Goal: Task Accomplishment & Management: Manage account settings

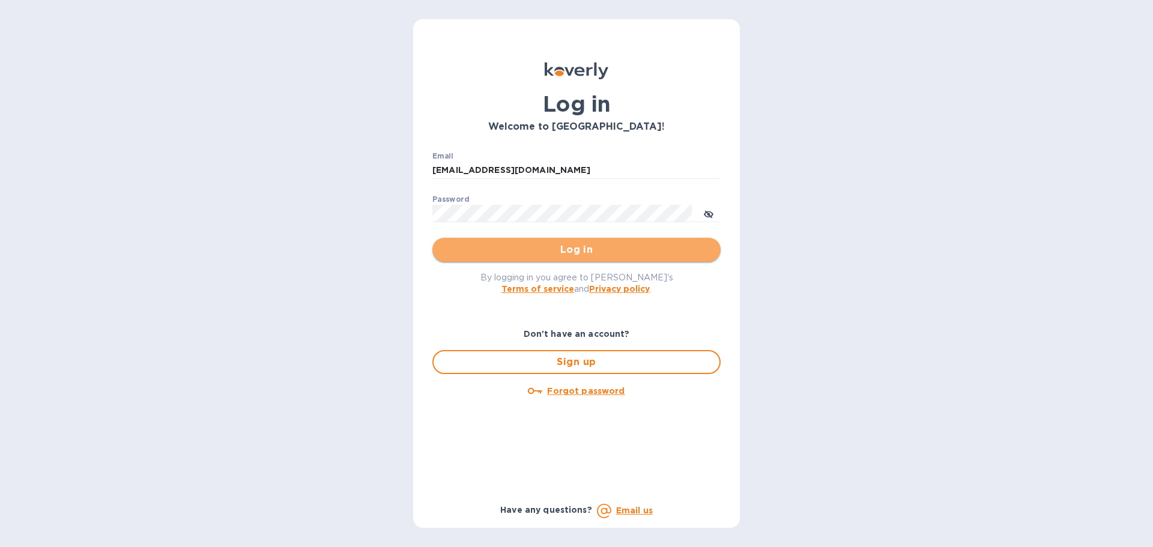
click at [584, 250] on span "Log in" at bounding box center [576, 250] width 269 height 14
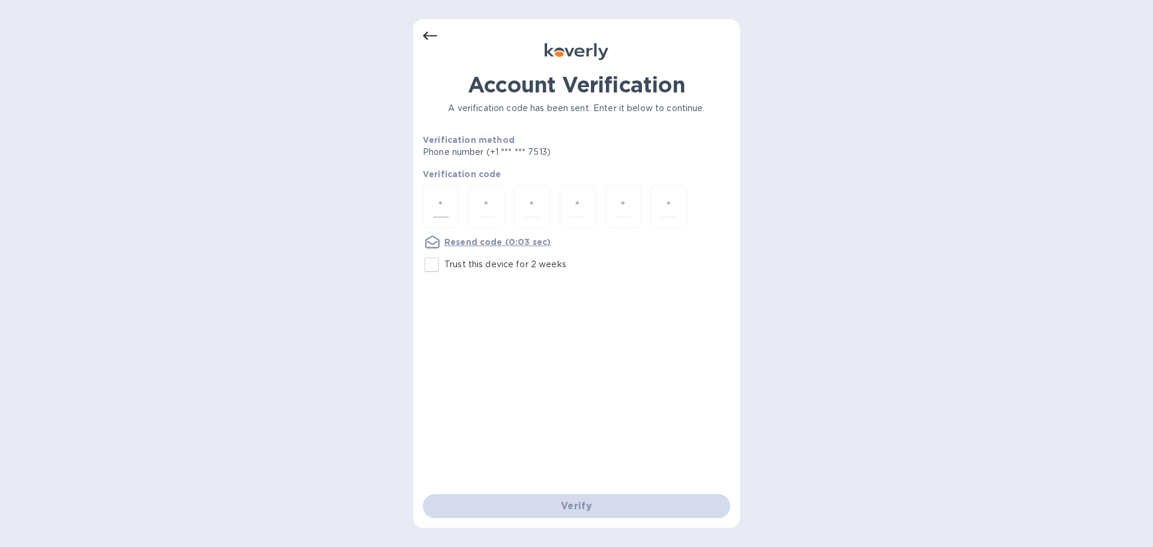
click at [443, 205] on input "number" at bounding box center [441, 206] width 16 height 22
type input "3"
type input "8"
type input "5"
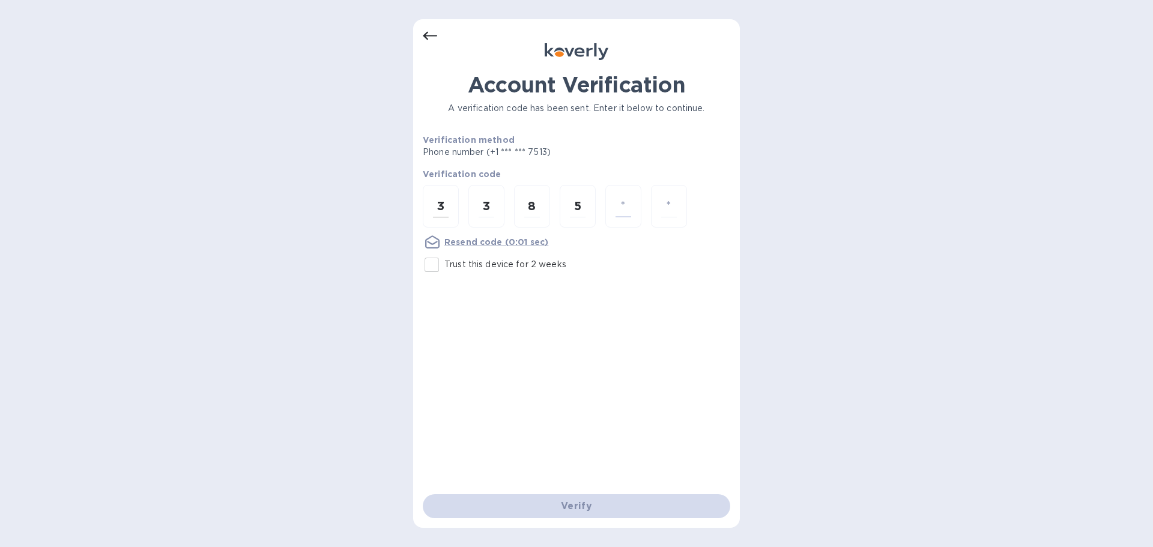
type input "4"
type input "1"
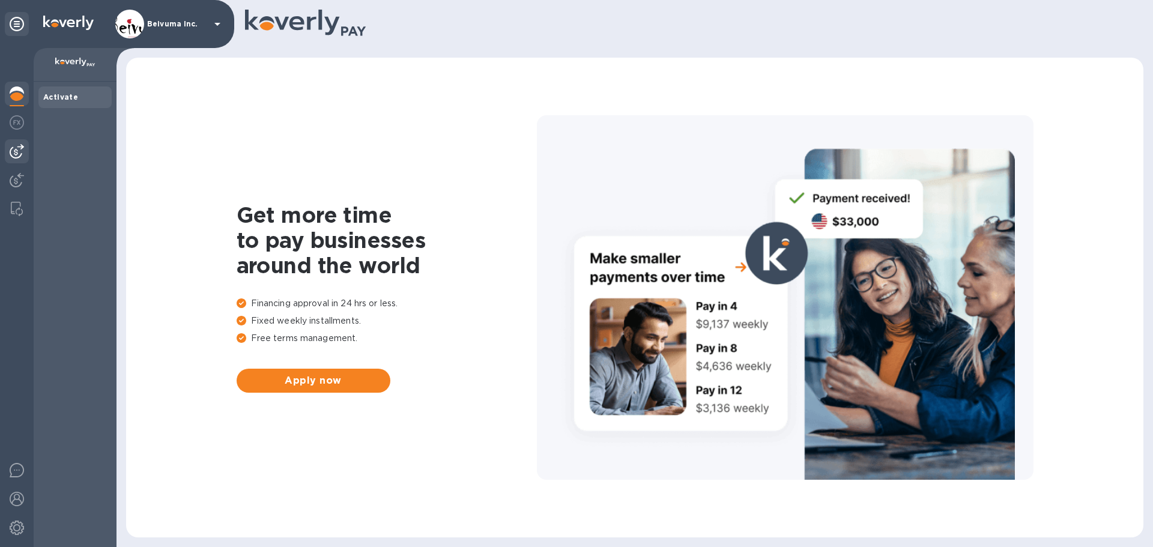
click at [19, 146] on div at bounding box center [17, 151] width 24 height 24
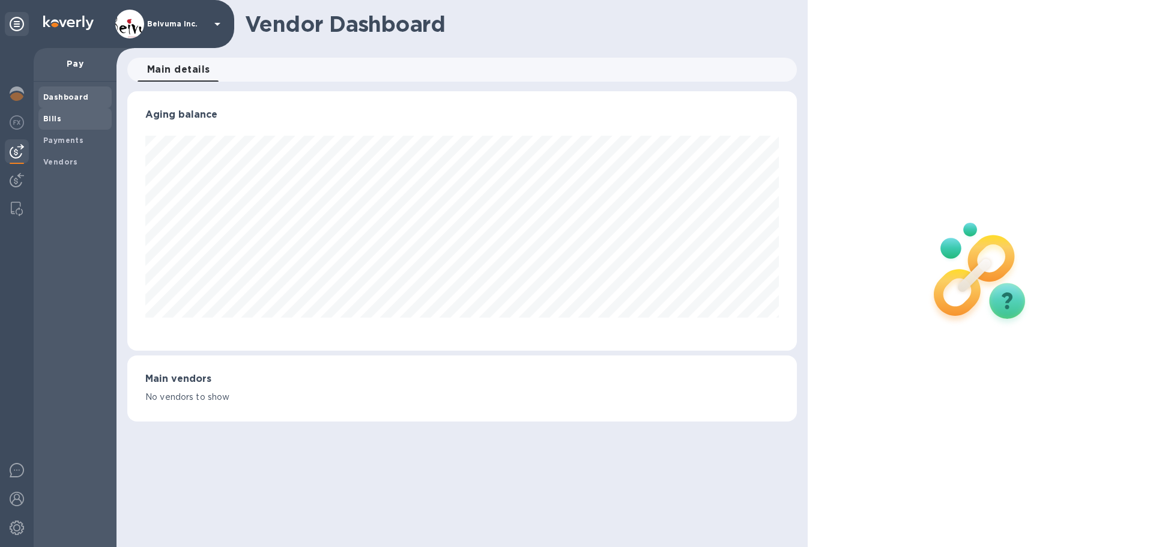
scroll to position [600053, 599648]
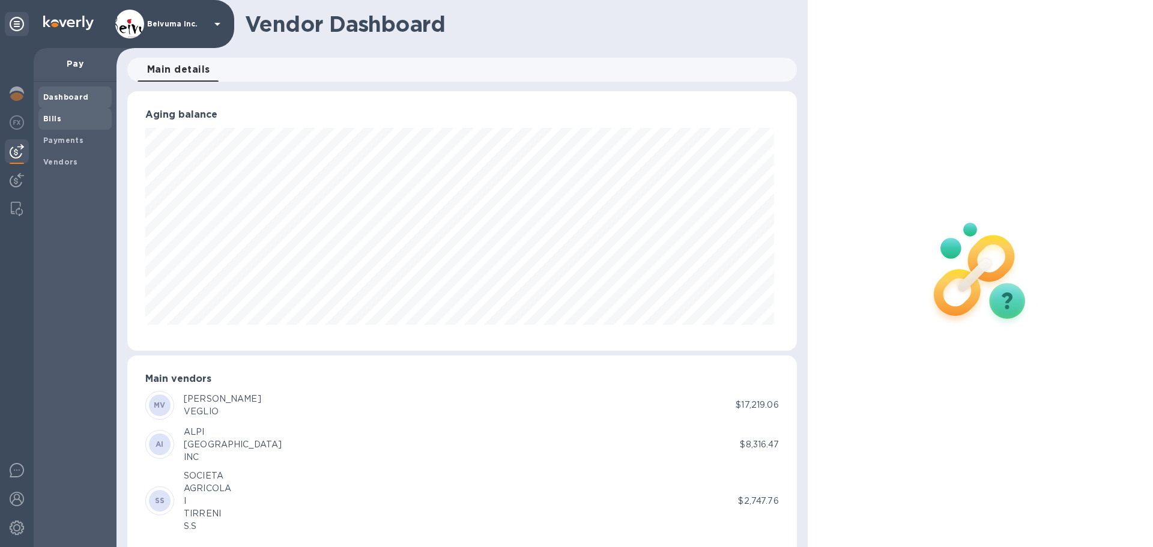
click at [63, 116] on span "Bills" at bounding box center [75, 119] width 64 height 12
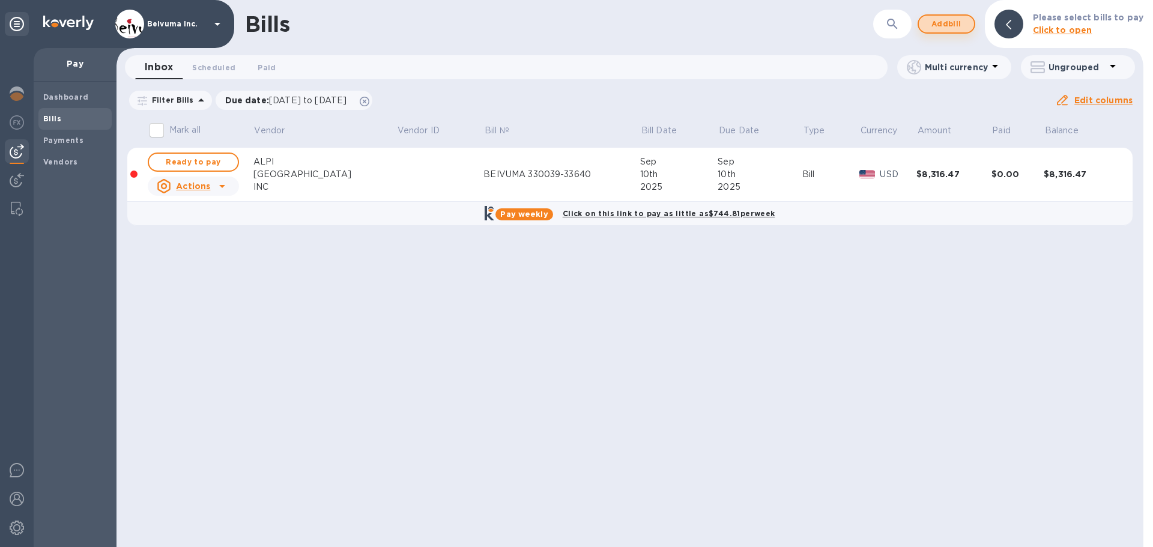
click at [963, 25] on span "Add bill" at bounding box center [946, 24] width 36 height 14
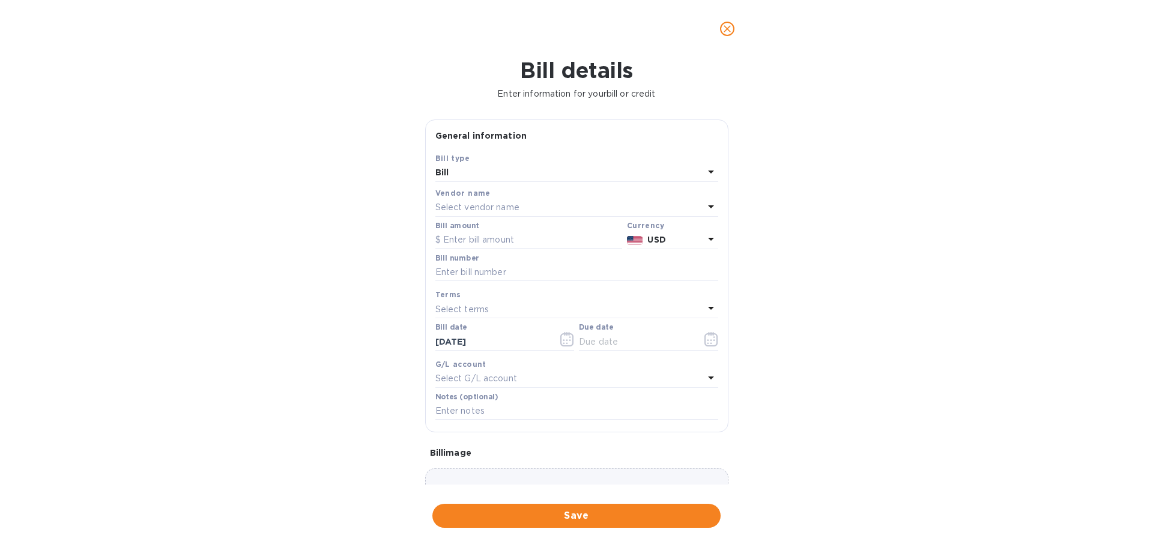
click at [486, 214] on p "Select vendor name" at bounding box center [477, 207] width 84 height 13
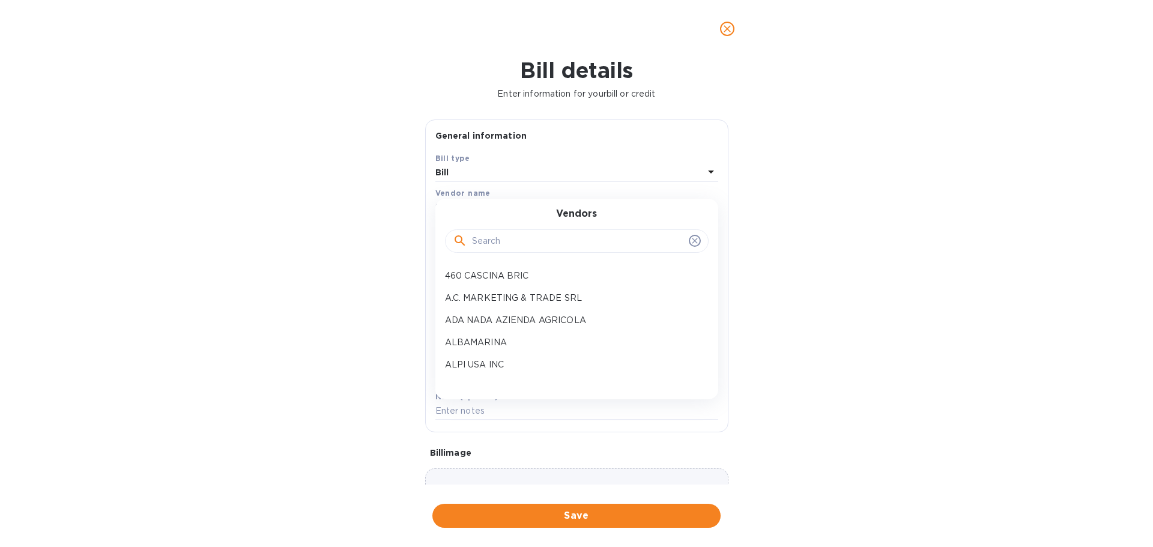
click at [493, 250] on input "text" at bounding box center [578, 241] width 212 height 18
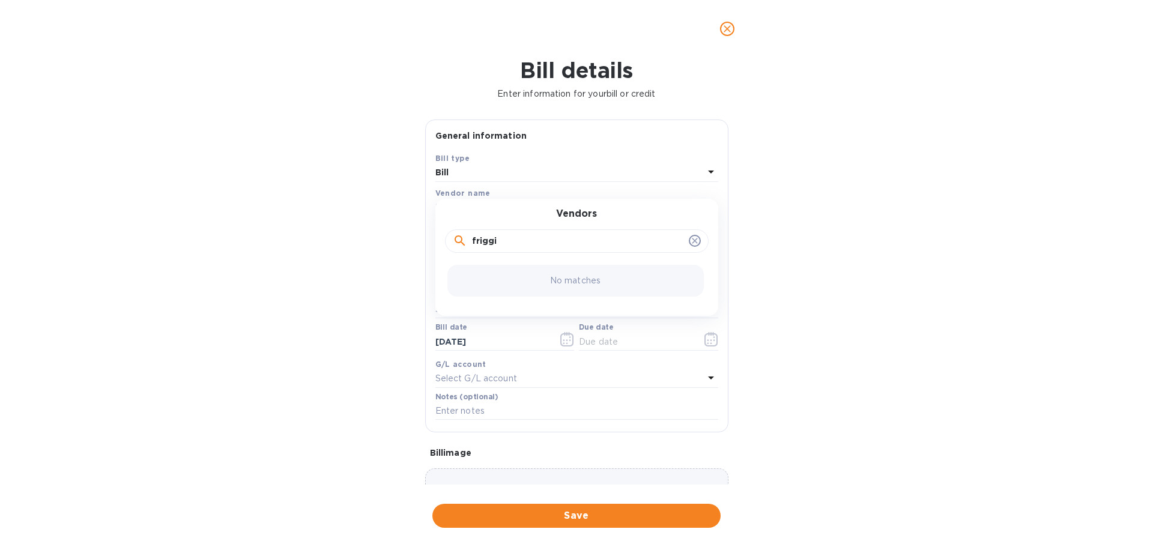
drag, startPoint x: 538, startPoint y: 270, endPoint x: 436, endPoint y: 271, distance: 102.1
click at [436, 260] on div "Vendors friggi" at bounding box center [576, 234] width 283 height 52
type input "cento"
click at [534, 282] on p "SOCIETA`AGRICOLA CENTOLANI SRL" at bounding box center [572, 276] width 254 height 13
click at [558, 249] on input "text" at bounding box center [528, 240] width 187 height 18
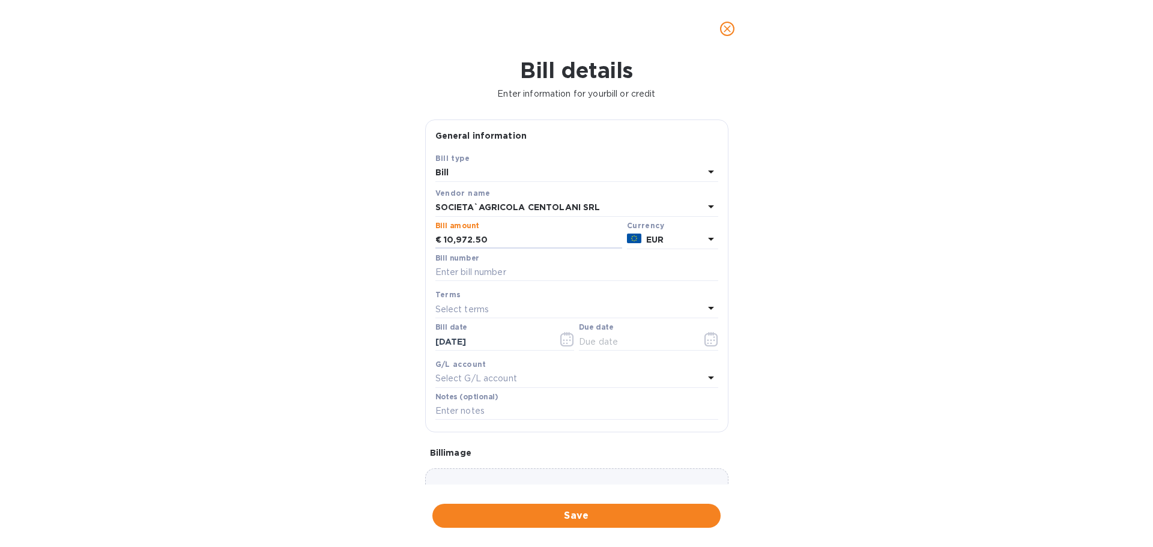
type input "10,972.50"
click at [789, 311] on div "Bill details Enter information for your bill or credit General information Save…" at bounding box center [576, 302] width 1153 height 489
click at [711, 346] on icon "button" at bounding box center [711, 339] width 14 height 14
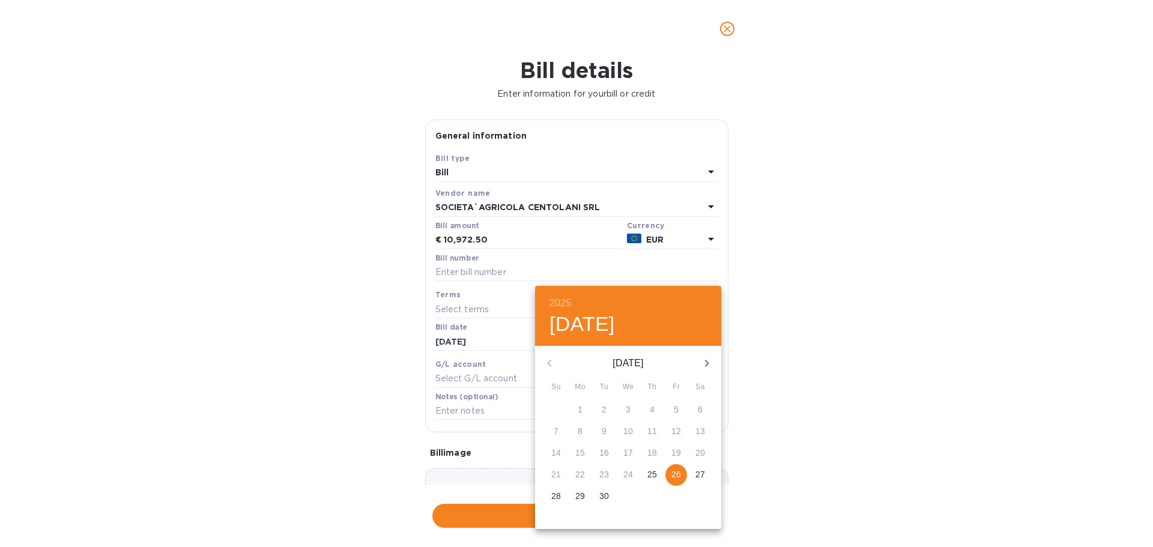
click at [681, 480] on p "26" at bounding box center [676, 474] width 10 height 12
type input "[DATE]"
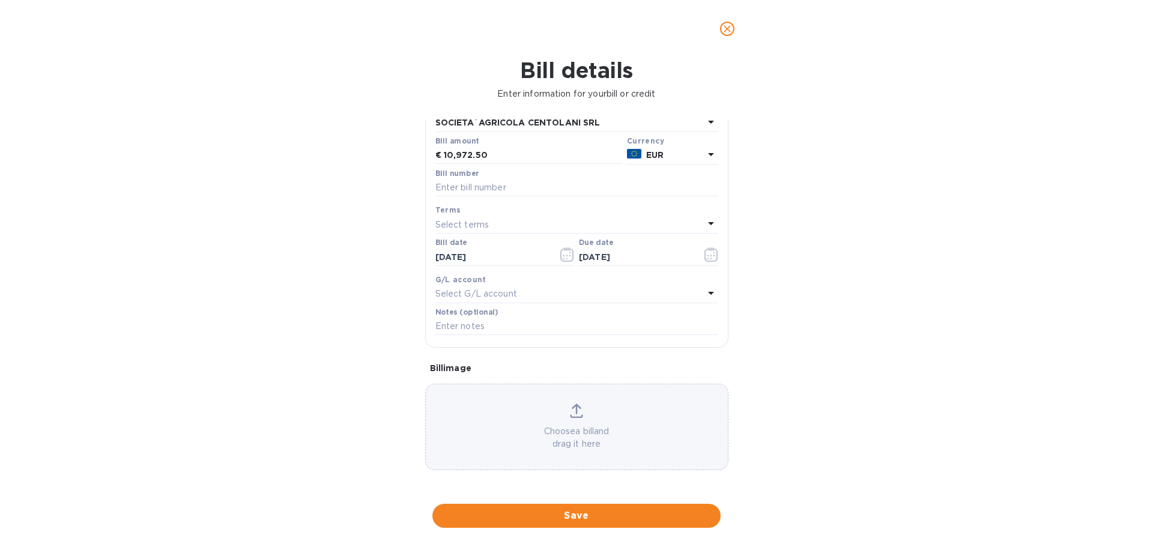
scroll to position [177, 0]
click at [521, 327] on input "text" at bounding box center [576, 327] width 283 height 18
drag, startPoint x: 541, startPoint y: 318, endPoint x: 426, endPoint y: 326, distance: 114.9
click at [426, 326] on div "Save Bill type Bill Vendor name SOCIETA`AGRICOLA CENTOLANI SRL Bill amount € 10…" at bounding box center [577, 207] width 302 height 280
type input "MORGAN FATT 2/41"
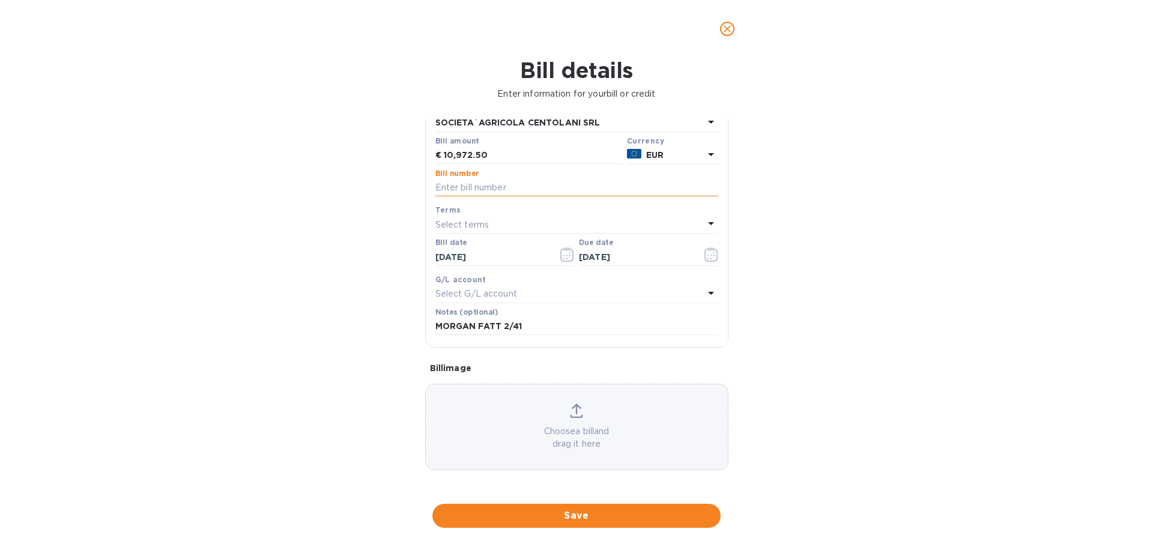
click at [475, 179] on input "text" at bounding box center [576, 188] width 283 height 18
paste input "MORGAN FATT 2/41"
type input "MORGAN FATT 2/41"
click at [573, 513] on span "Save" at bounding box center [576, 515] width 269 height 14
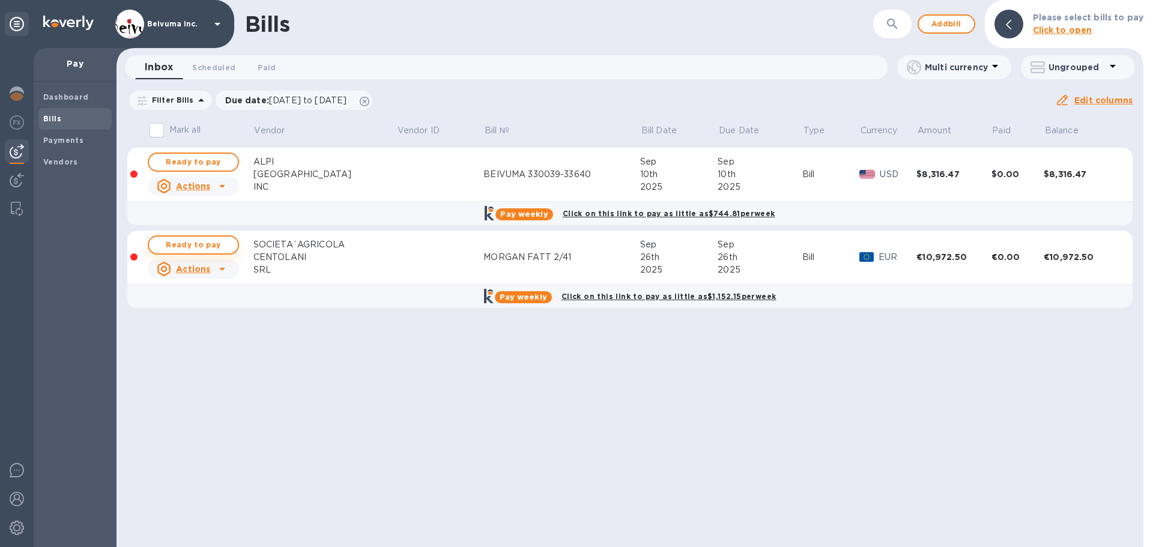
click at [211, 252] on span "Ready to pay" at bounding box center [193, 245] width 70 height 14
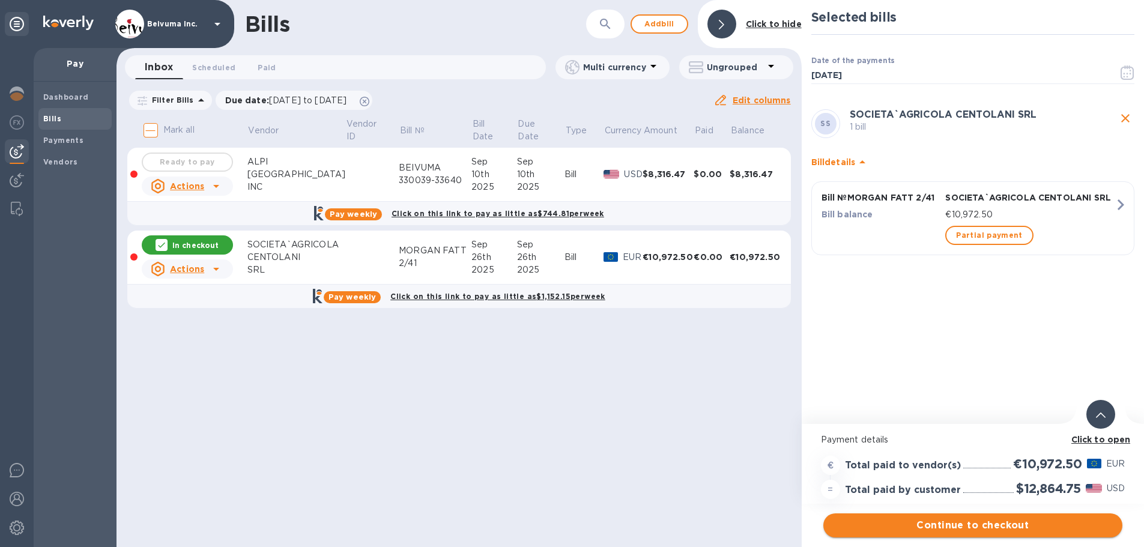
click at [1000, 523] on span "Continue to checkout" at bounding box center [973, 525] width 280 height 14
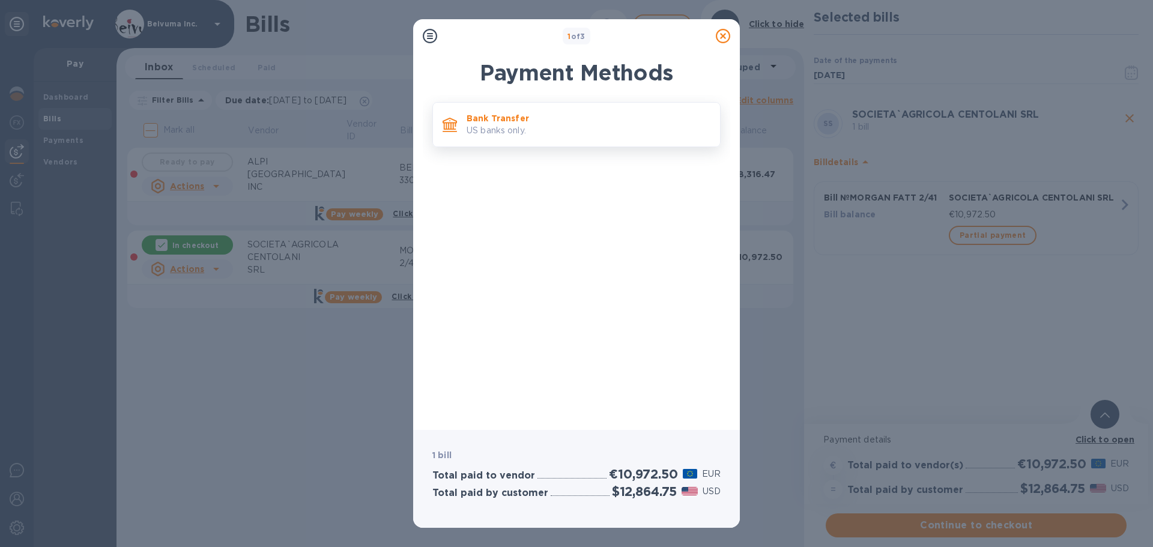
click at [563, 135] on p "US banks only." at bounding box center [588, 130] width 244 height 13
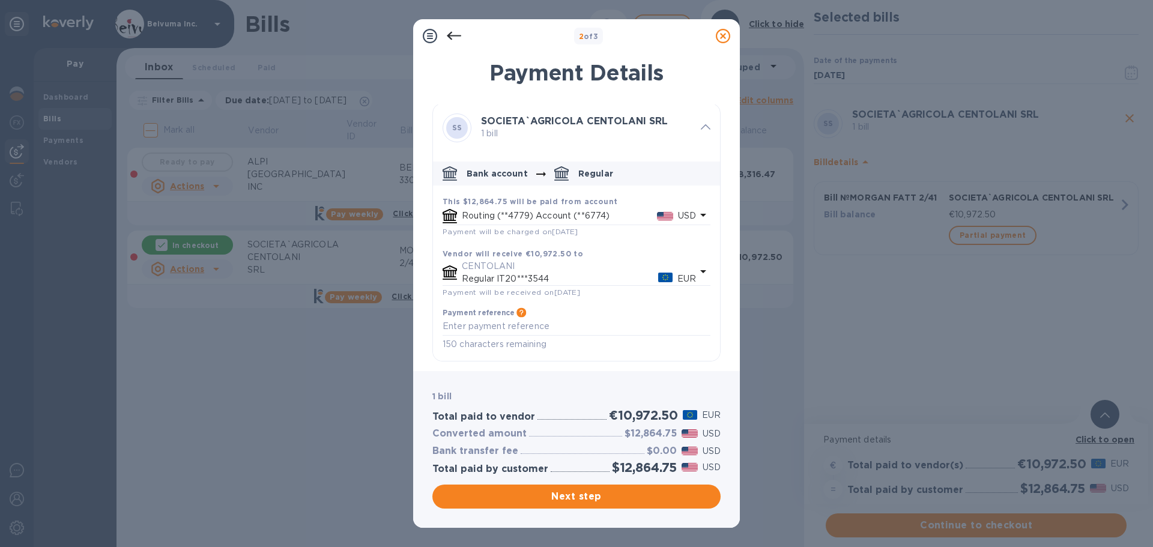
scroll to position [49, 0]
click at [542, 330] on textarea "default-method" at bounding box center [576, 326] width 268 height 10
paste textarea "MORGAN FATT 2/41"
type textarea "MORGAN FATT 2/41"
click at [574, 499] on span "Next step" at bounding box center [576, 496] width 269 height 14
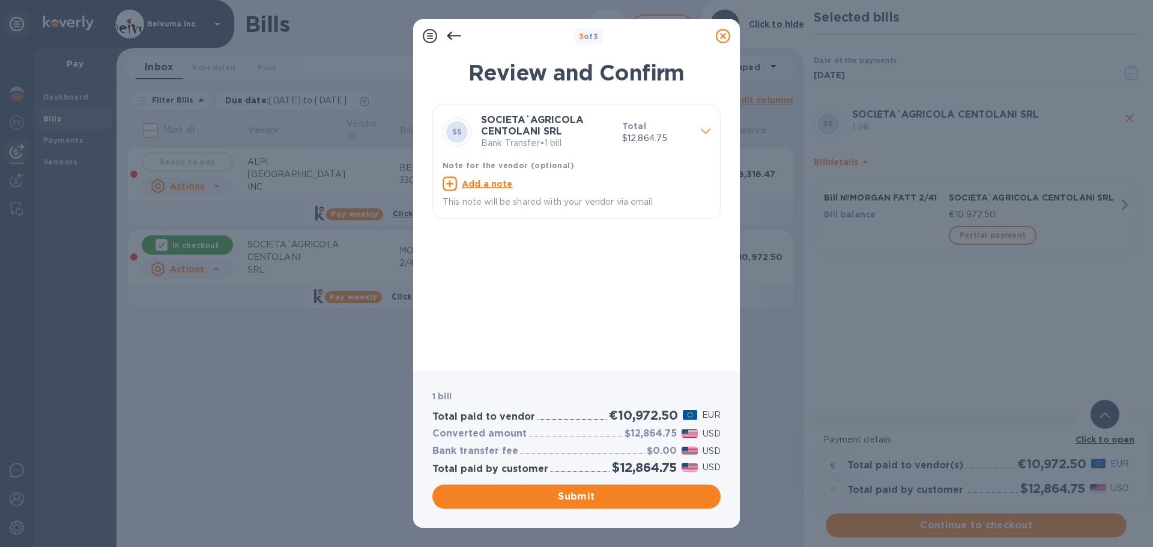
click at [486, 188] on u "Add a note" at bounding box center [487, 184] width 51 height 10
click at [486, 190] on textarea at bounding box center [566, 185] width 249 height 10
paste textarea "MORGAN FATT 2/41"
type textarea "MORGAN FATT 2/41"
click at [580, 496] on span "Submit" at bounding box center [576, 496] width 269 height 14
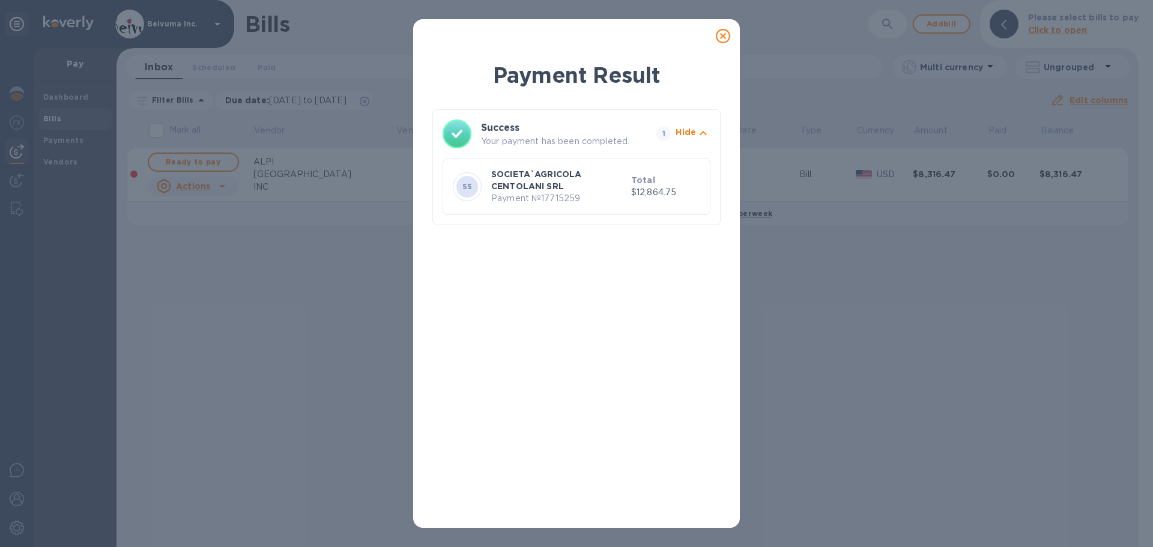
click at [725, 41] on icon at bounding box center [723, 36] width 14 height 14
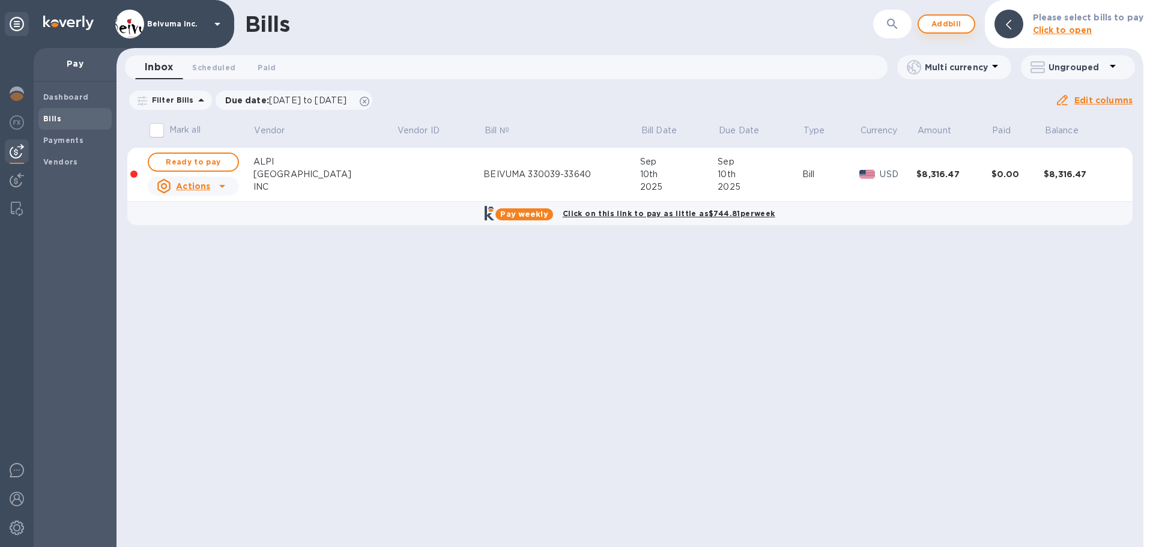
click at [961, 21] on span "Add bill" at bounding box center [946, 24] width 36 height 14
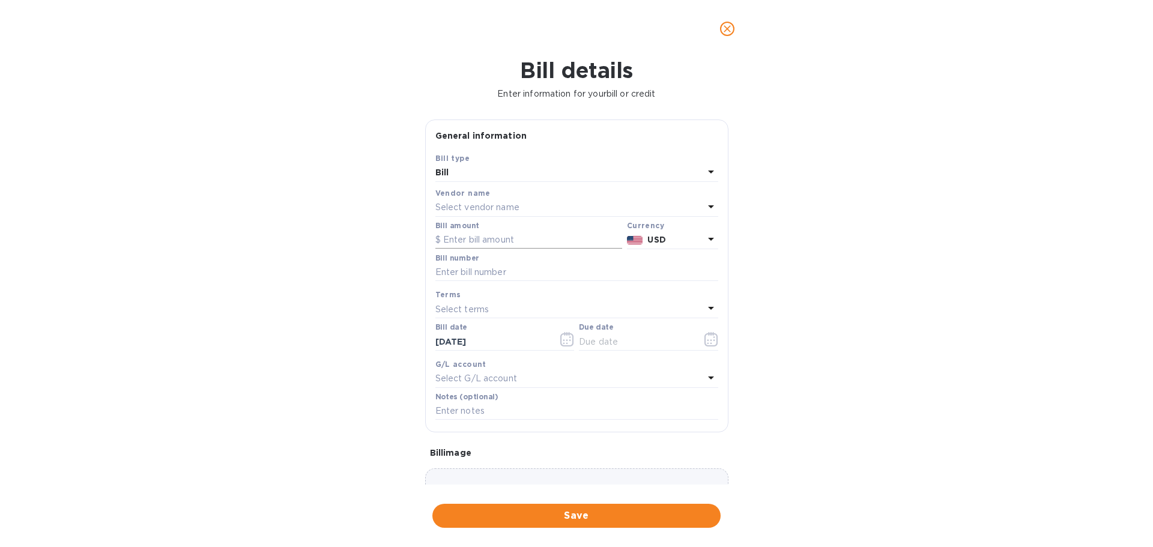
click at [499, 249] on input "text" at bounding box center [528, 240] width 187 height 18
type input "15,615.6"
click at [516, 282] on input "text" at bounding box center [576, 273] width 283 height 18
type input "[PERSON_NAME] FATT 38"
click at [711, 346] on icon "button" at bounding box center [711, 339] width 14 height 14
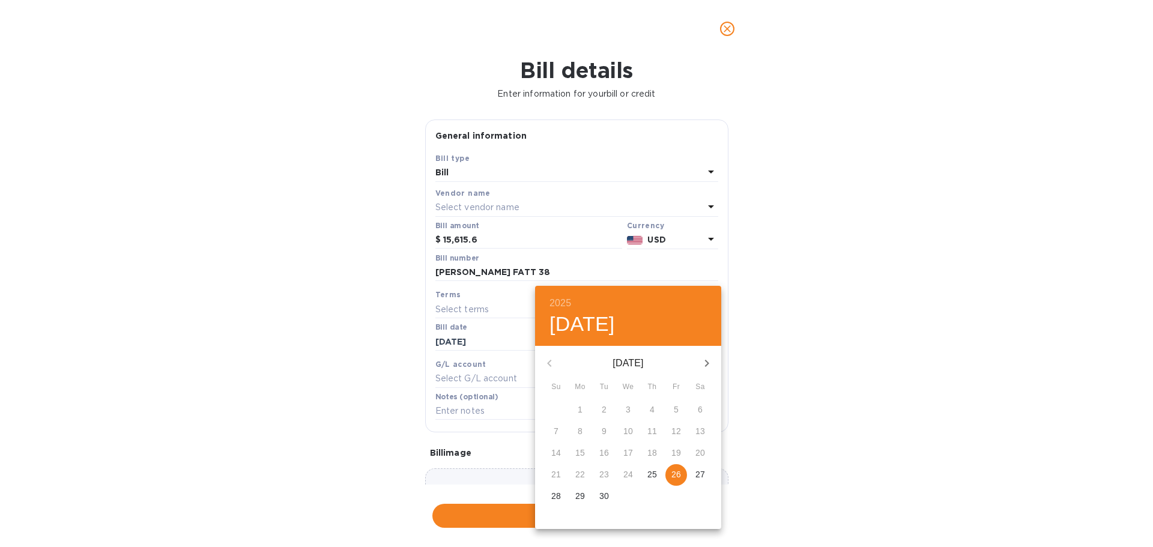
click at [681, 480] on p "26" at bounding box center [676, 474] width 10 height 12
type input "[DATE]"
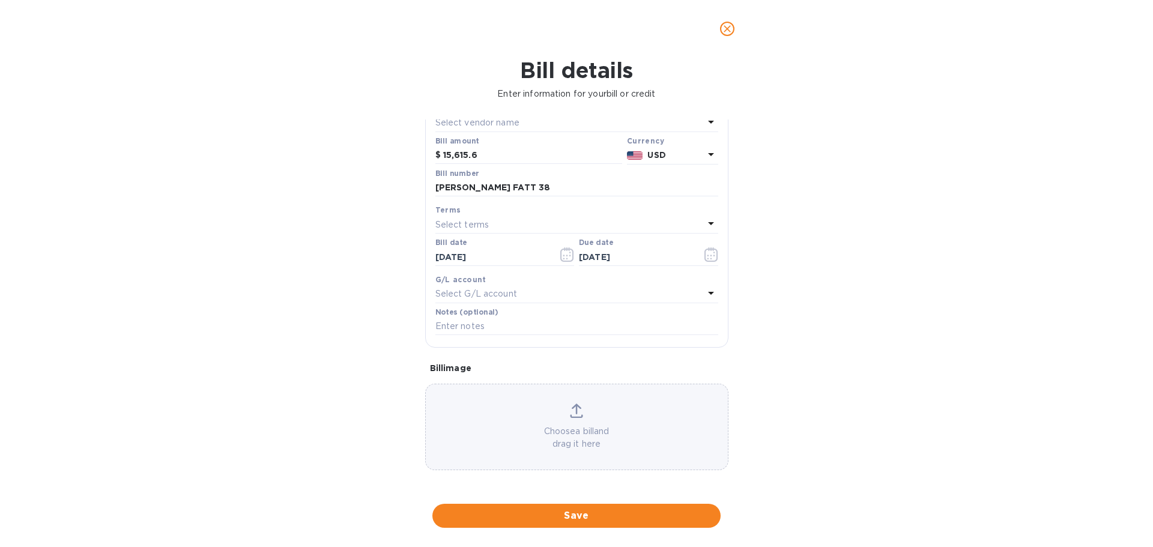
scroll to position [177, 0]
click at [510, 327] on input "text" at bounding box center [576, 327] width 283 height 18
drag, startPoint x: 559, startPoint y: 149, endPoint x: 415, endPoint y: 152, distance: 144.1
click at [415, 152] on div "Bill details Enter information for your bill or credit General information Save…" at bounding box center [576, 302] width 1153 height 489
click at [489, 324] on input "text" at bounding box center [576, 327] width 283 height 18
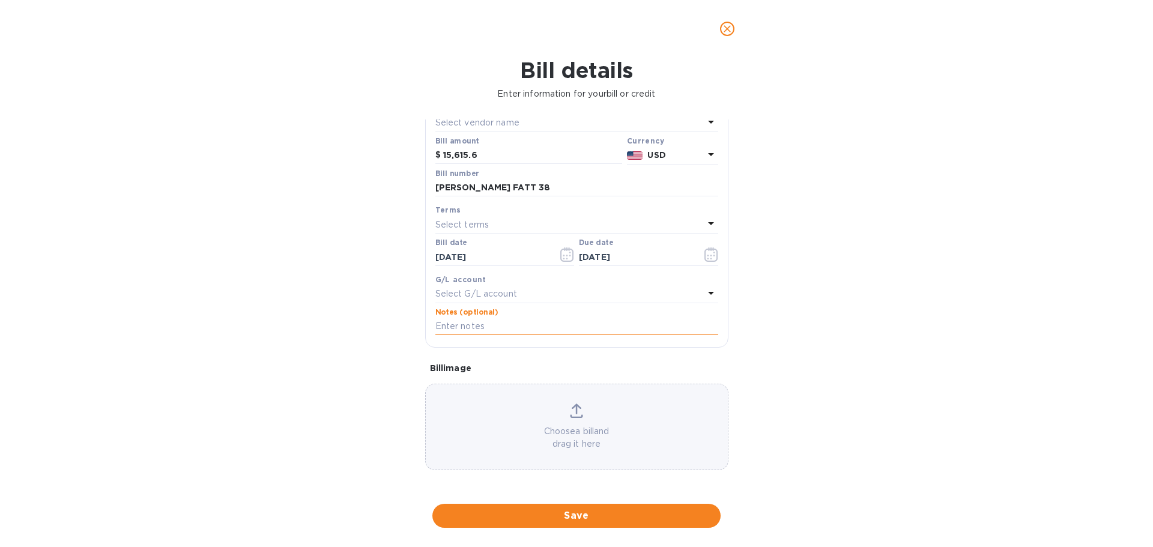
paste input "[PERSON_NAME] FATT 38"
type input "[PERSON_NAME] FATT 38"
click at [602, 517] on span "Save" at bounding box center [576, 515] width 269 height 14
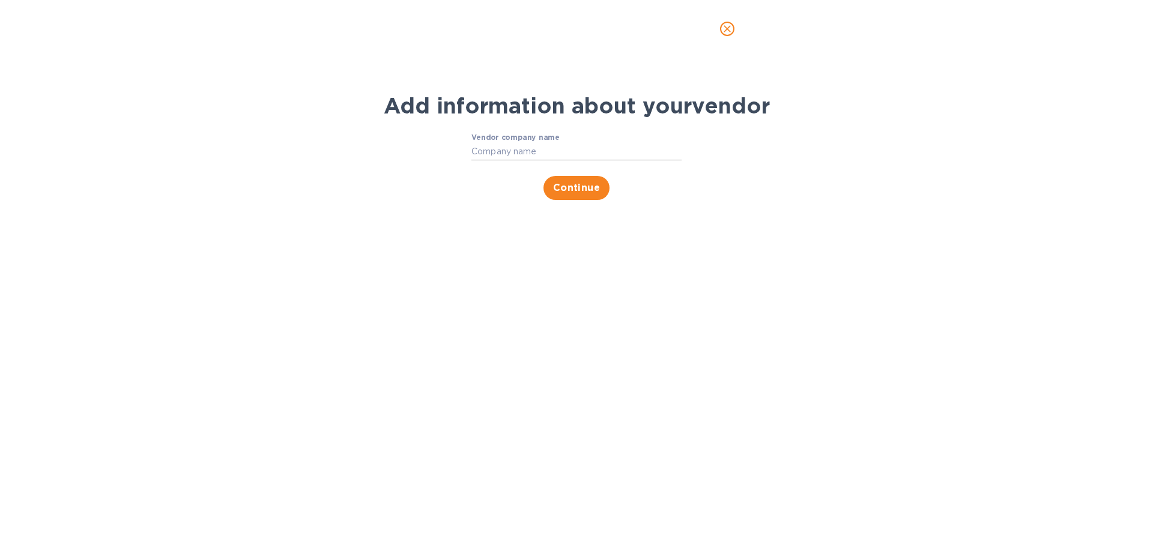
click at [542, 161] on input "Vendor company name" at bounding box center [576, 152] width 210 height 18
type input "SCHIOP"
click at [726, 33] on icon "close" at bounding box center [727, 29] width 12 height 12
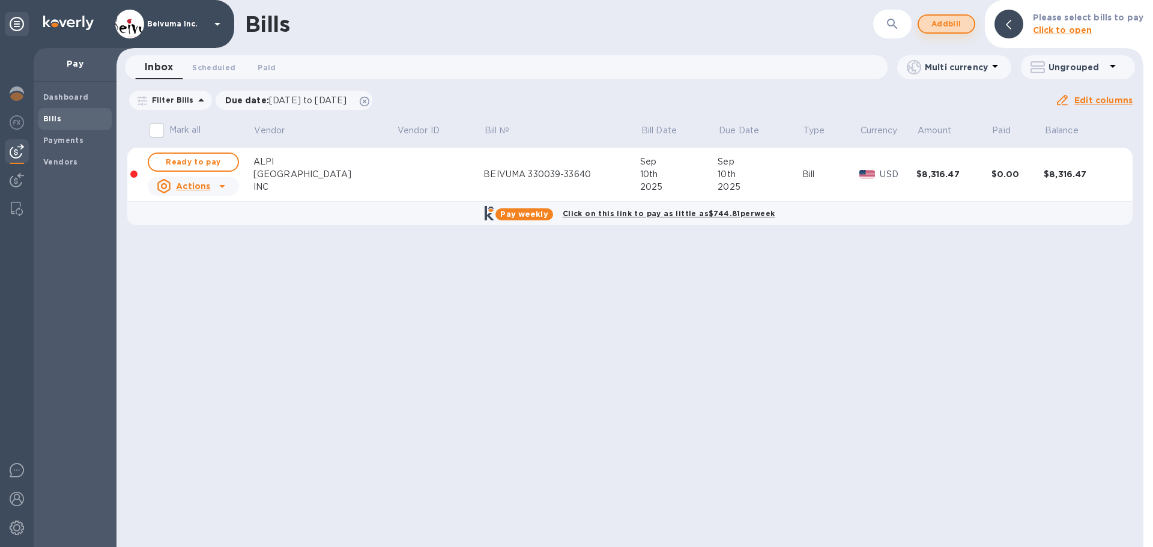
click at [958, 25] on span "Add bill" at bounding box center [946, 24] width 36 height 14
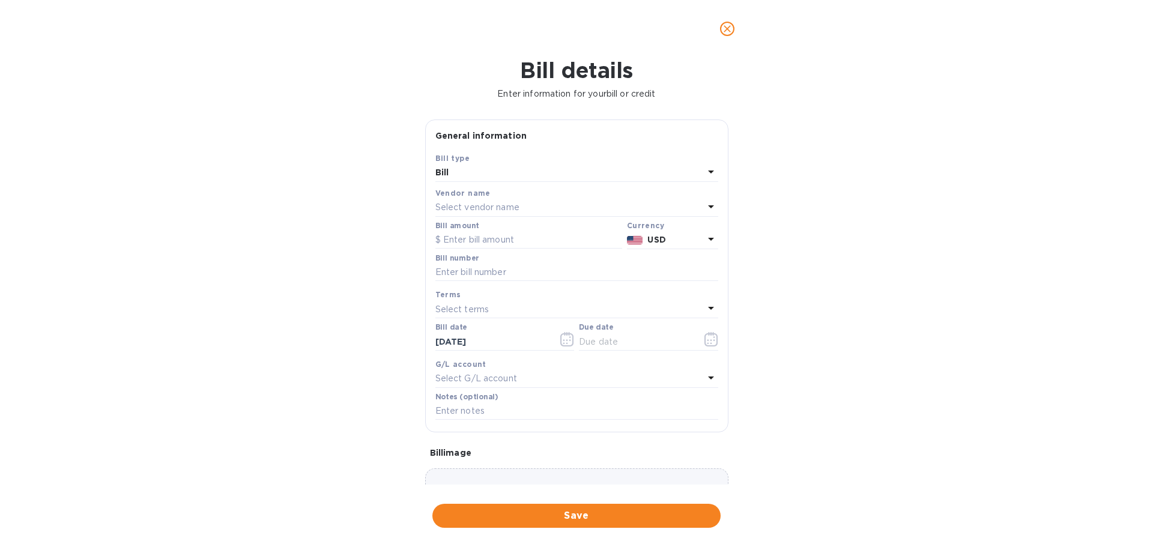
click at [495, 214] on p "Select vendor name" at bounding box center [477, 207] width 84 height 13
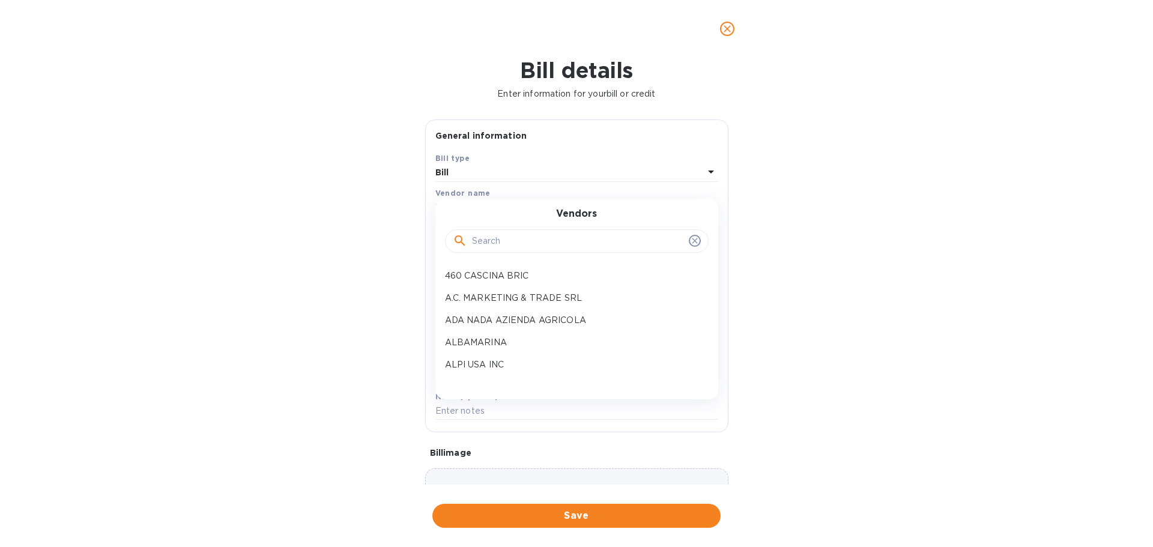
click at [530, 250] on input "text" at bounding box center [578, 241] width 212 height 18
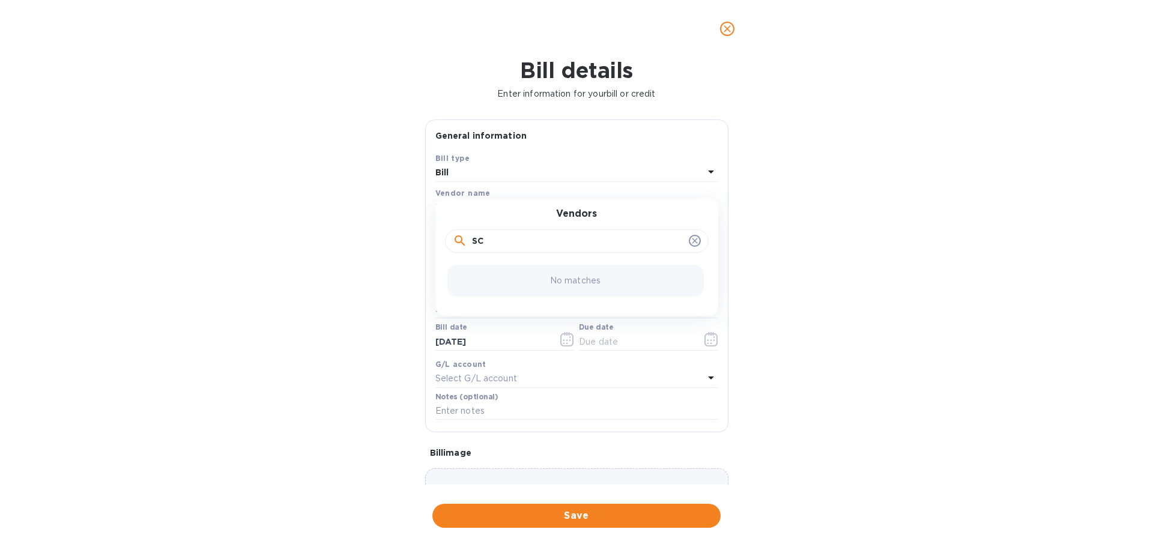
type input "S"
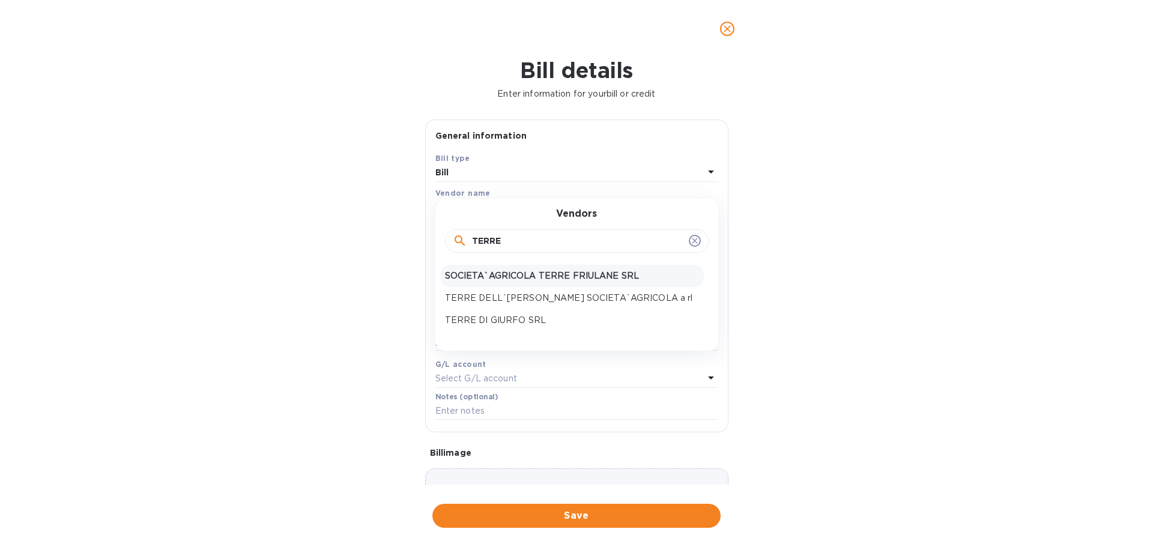
type input "TERRE"
click at [571, 282] on p "SOCIETA`AGRICOLA TERRE FRIULANE SRL" at bounding box center [572, 276] width 254 height 13
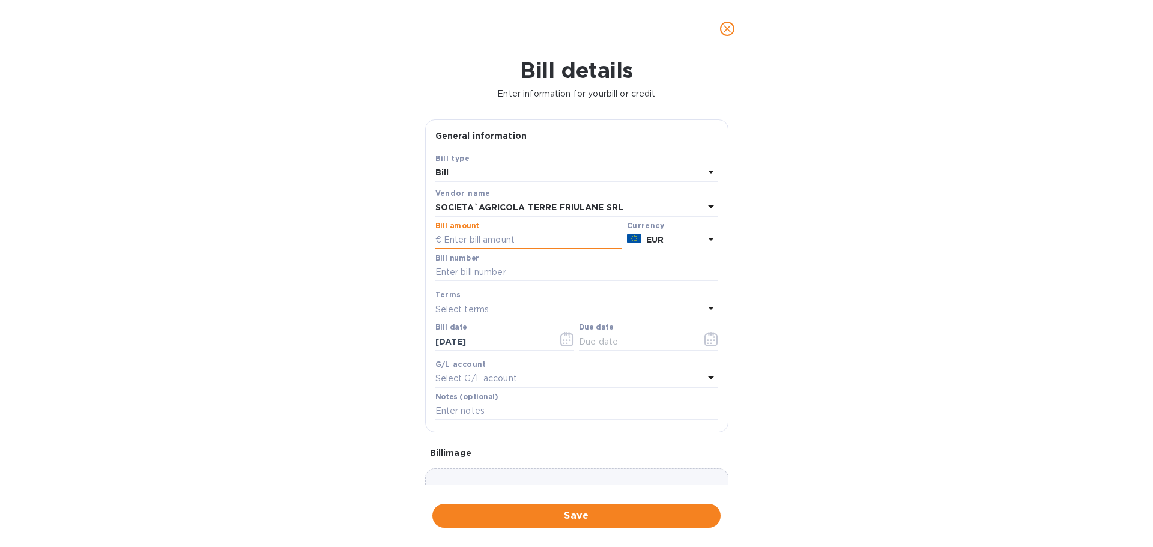
click at [538, 249] on input "text" at bounding box center [528, 240] width 187 height 18
type input "15,615.60"
click at [511, 282] on input "text" at bounding box center [576, 273] width 283 height 18
type input "[PERSON_NAME] FATT 38"
click at [711, 346] on icon "button" at bounding box center [711, 339] width 14 height 14
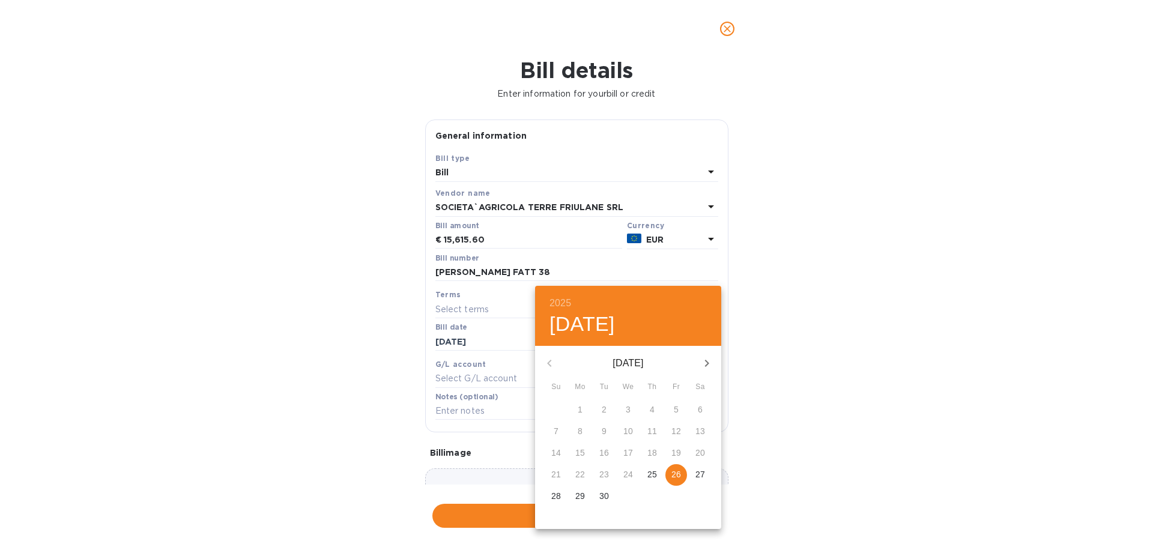
click at [681, 480] on p "26" at bounding box center [676, 474] width 10 height 12
type input "[DATE]"
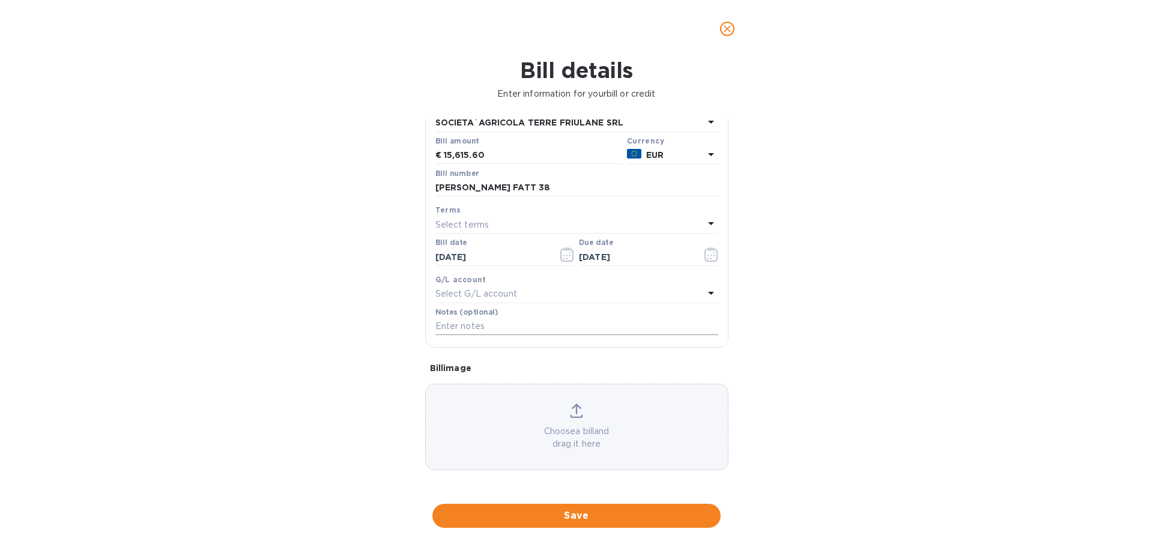
click at [523, 326] on input "text" at bounding box center [576, 327] width 283 height 18
paste input "[PERSON_NAME] FATT 38"
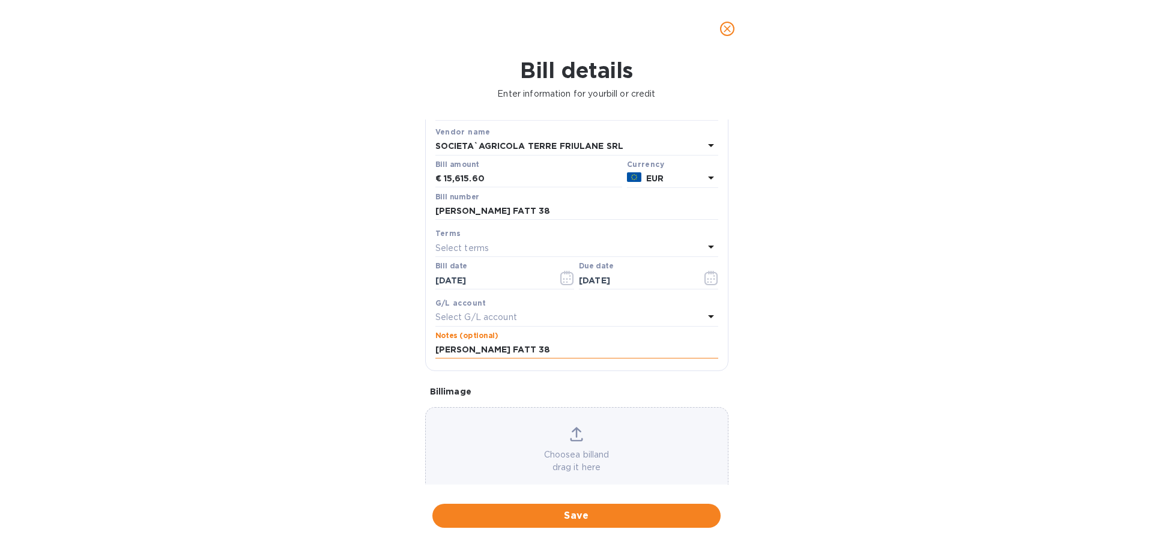
scroll to position [0, 0]
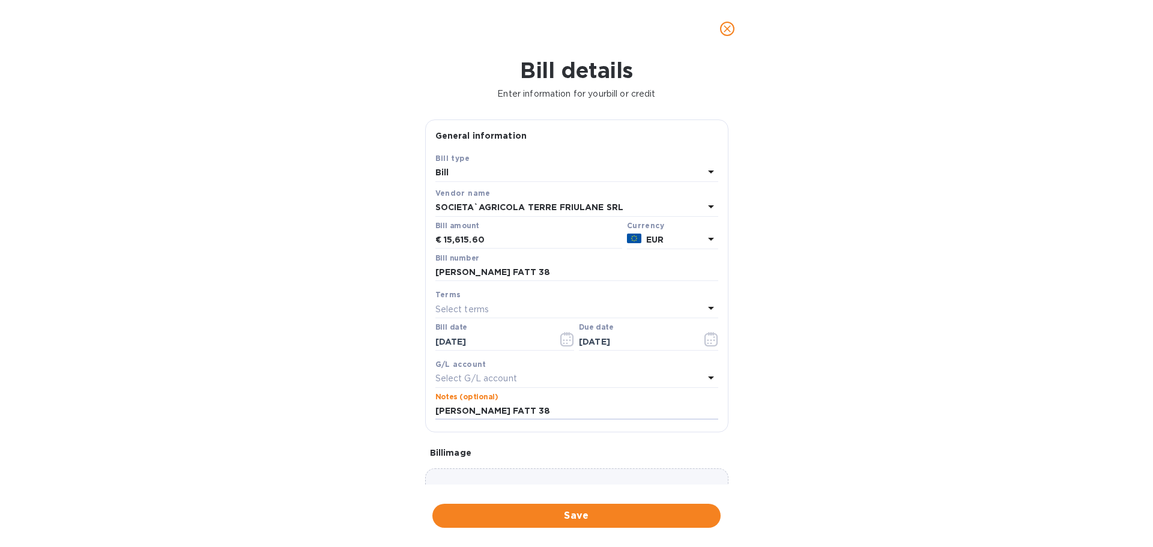
type input "[PERSON_NAME] FATT 38"
click at [704, 214] on icon at bounding box center [711, 206] width 14 height 14
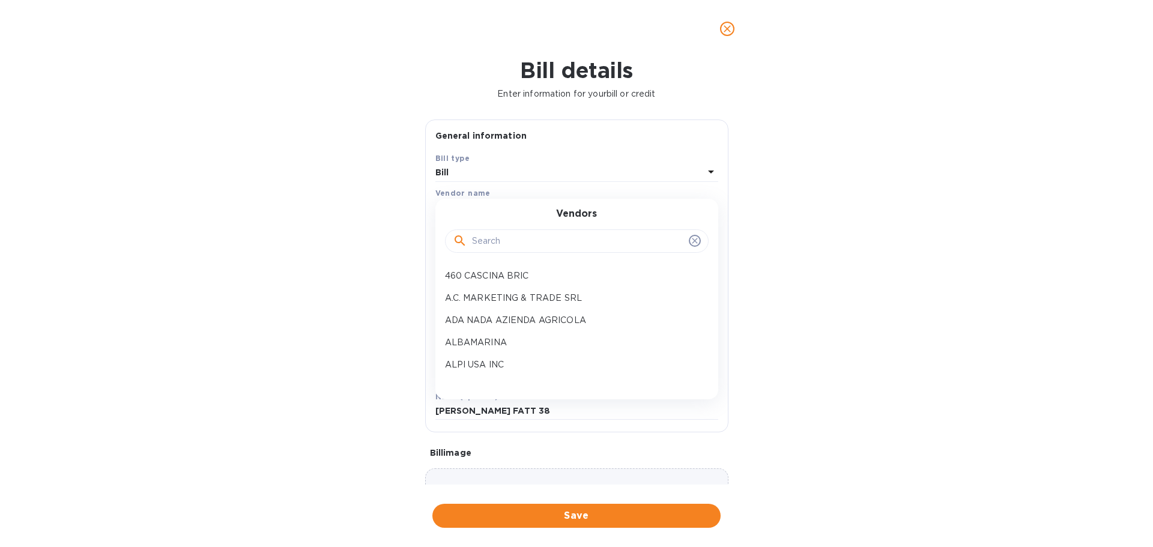
click at [796, 316] on div "Bill details Enter information for your bill or credit General information Save…" at bounding box center [576, 302] width 1153 height 489
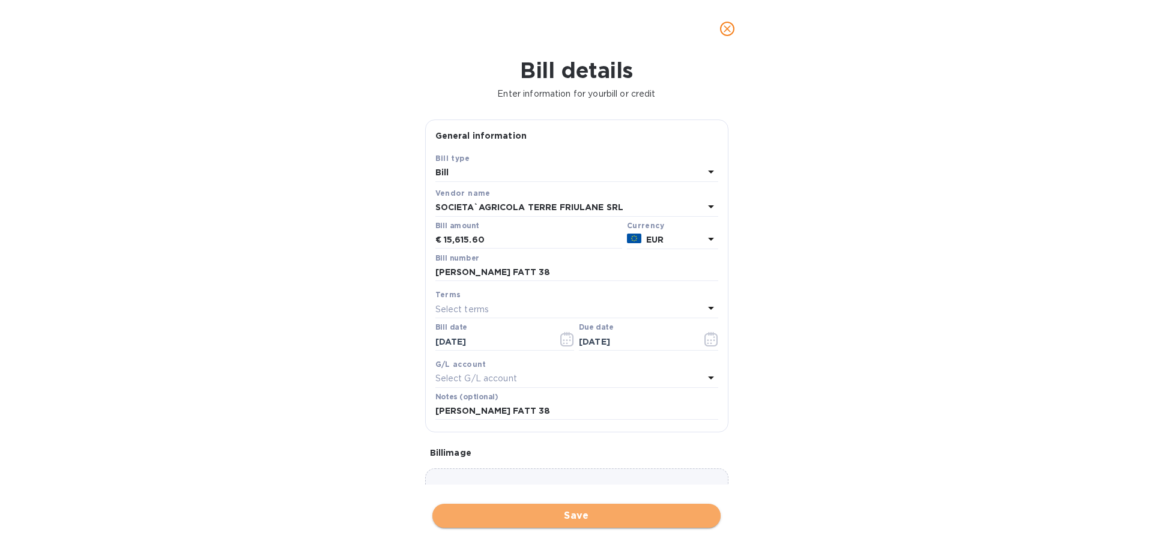
click at [599, 517] on span "Save" at bounding box center [576, 515] width 269 height 14
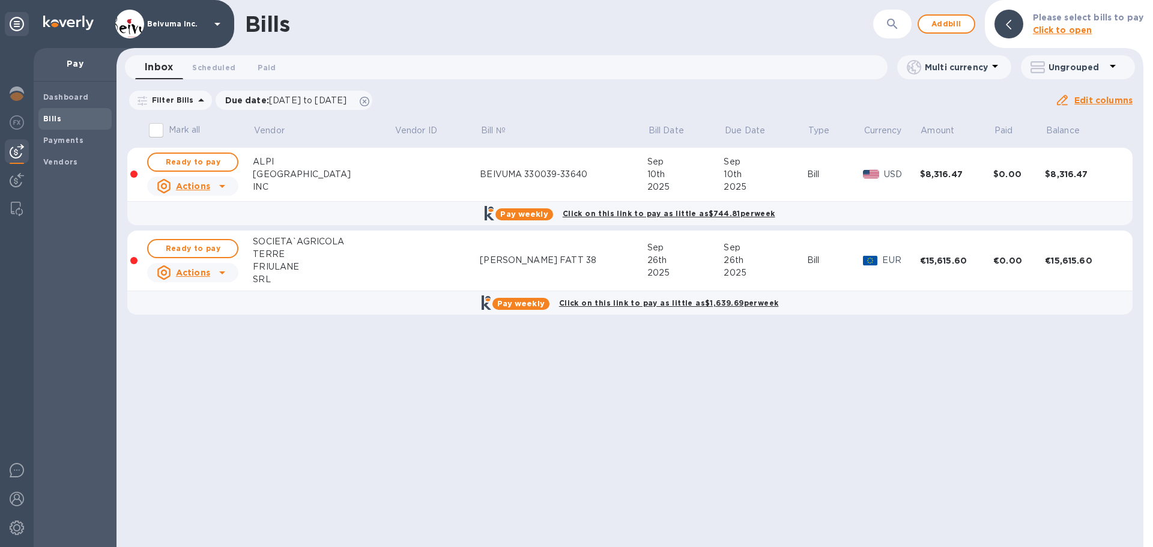
click at [258, 271] on div "FRIULANE" at bounding box center [323, 267] width 141 height 13
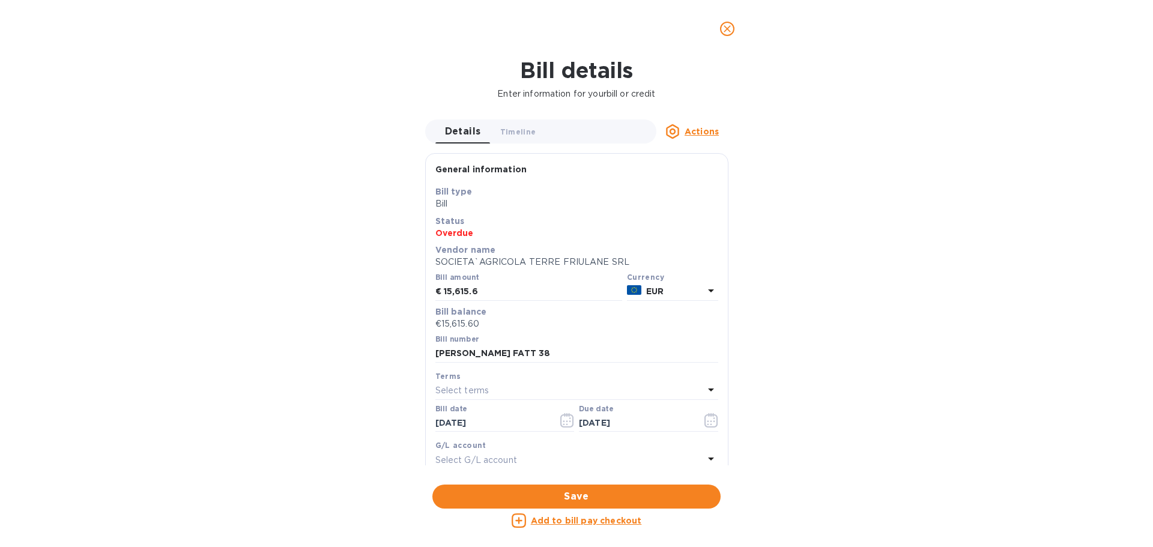
click at [729, 32] on icon "close" at bounding box center [726, 28] width 7 height 7
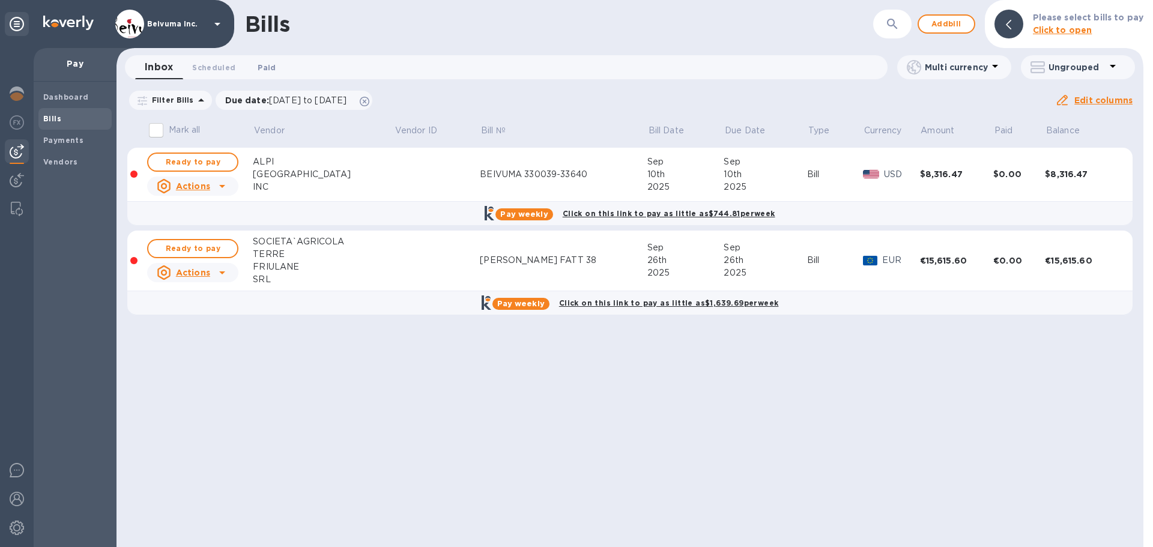
click at [265, 67] on span "Paid 0" at bounding box center [267, 67] width 18 height 13
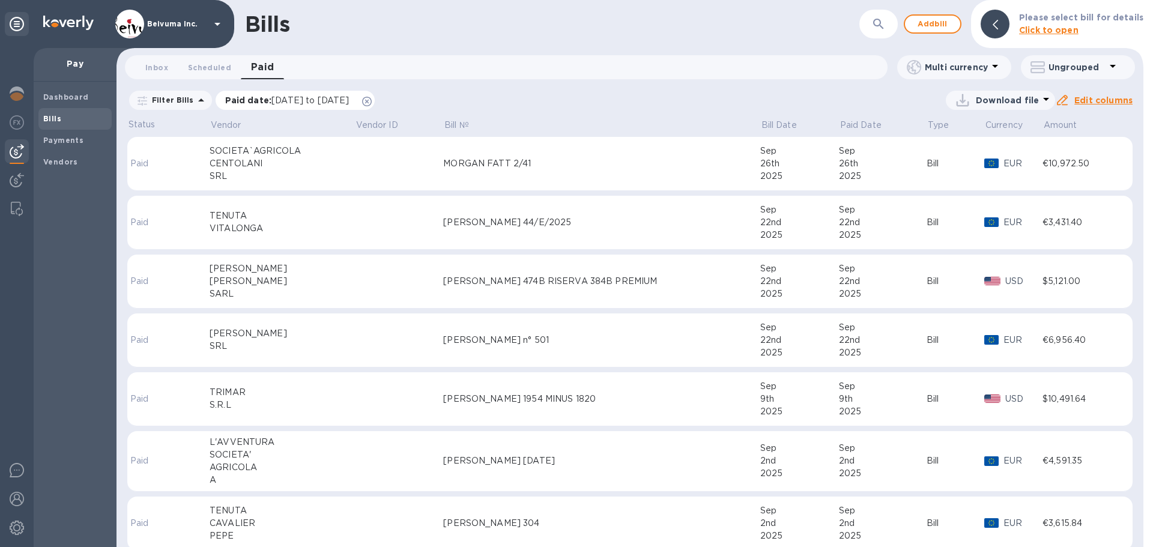
click at [349, 105] on span "[DATE] to [DATE]" at bounding box center [309, 100] width 77 height 10
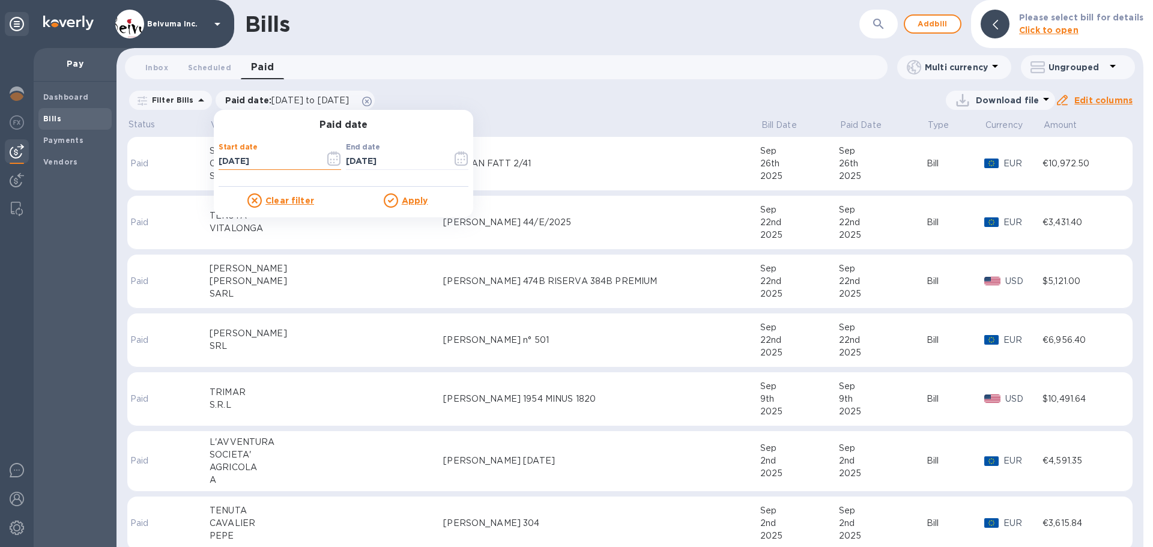
click at [238, 169] on input "[DATE]" at bounding box center [267, 161] width 97 height 18
type input "[DATE]"
click at [428, 204] on u "Apply" at bounding box center [415, 201] width 26 height 10
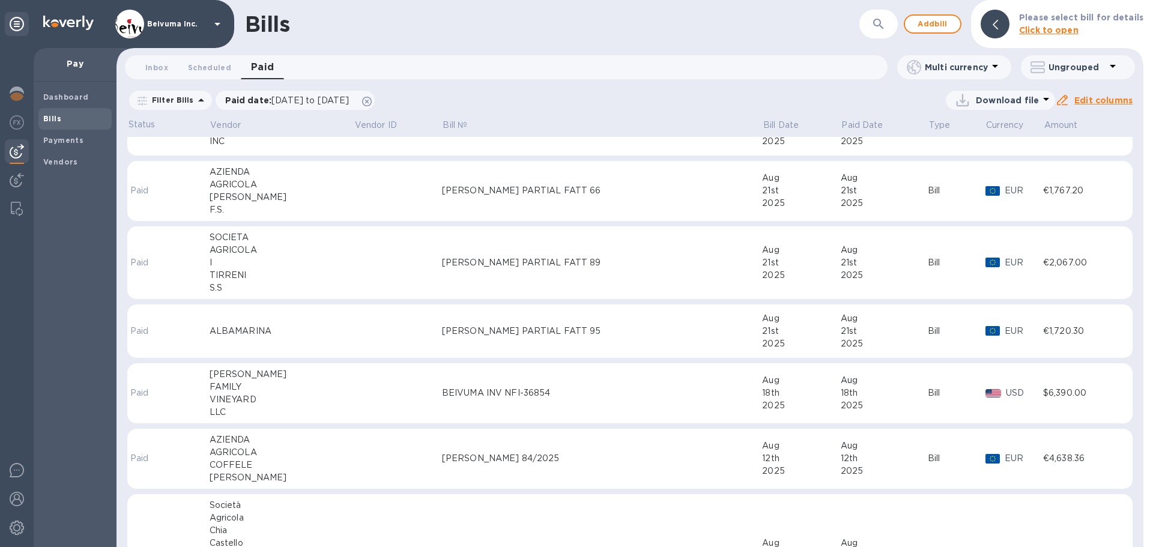
scroll to position [560, 0]
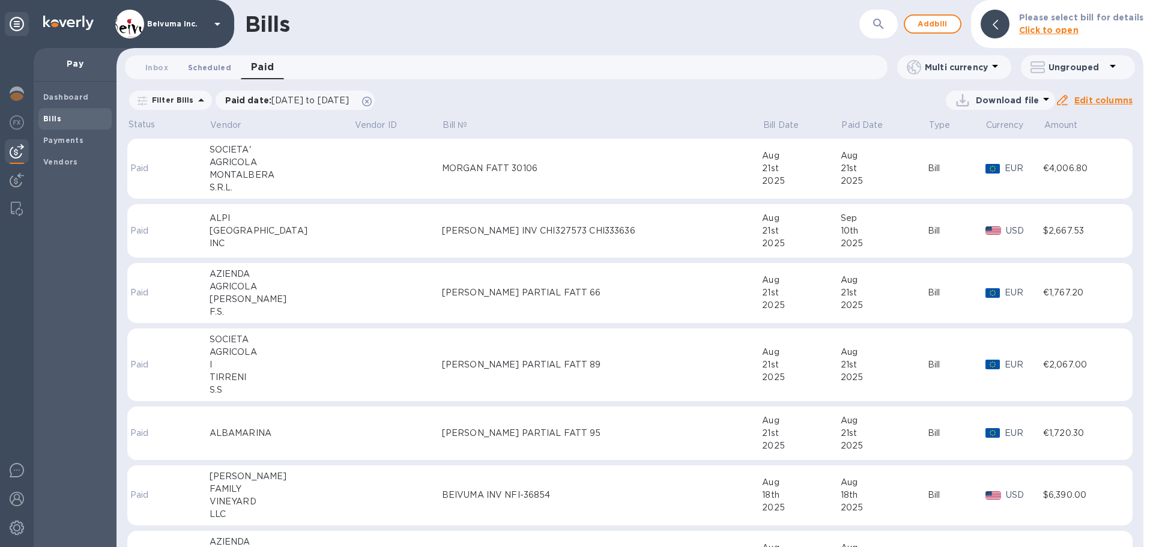
click at [215, 59] on button "Scheduled 0" at bounding box center [209, 67] width 62 height 24
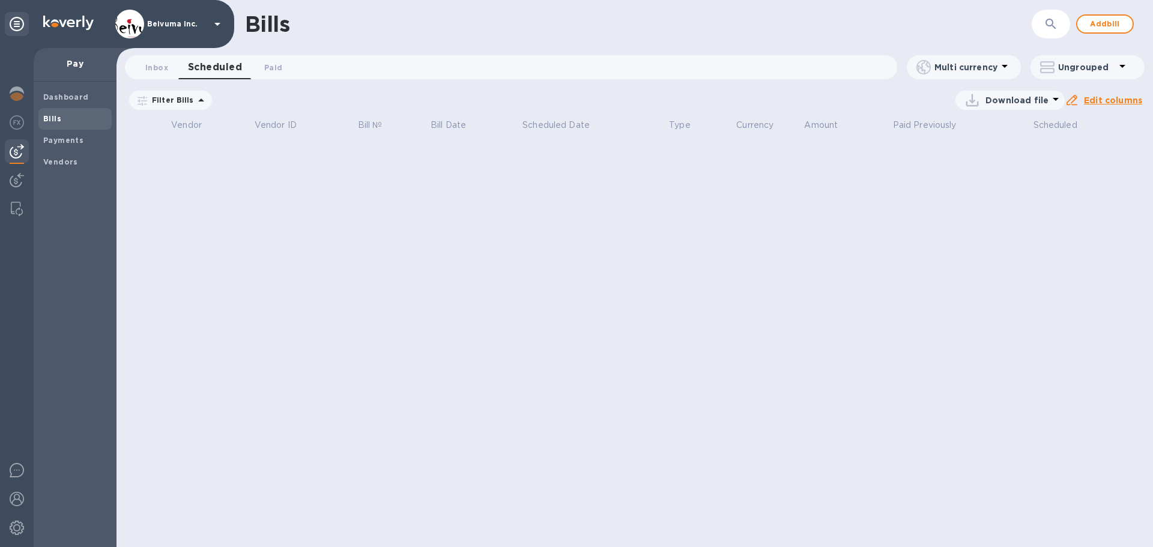
click at [223, 70] on span "Scheduled 0" at bounding box center [215, 67] width 54 height 17
click at [147, 67] on span "Inbox 0" at bounding box center [156, 67] width 23 height 13
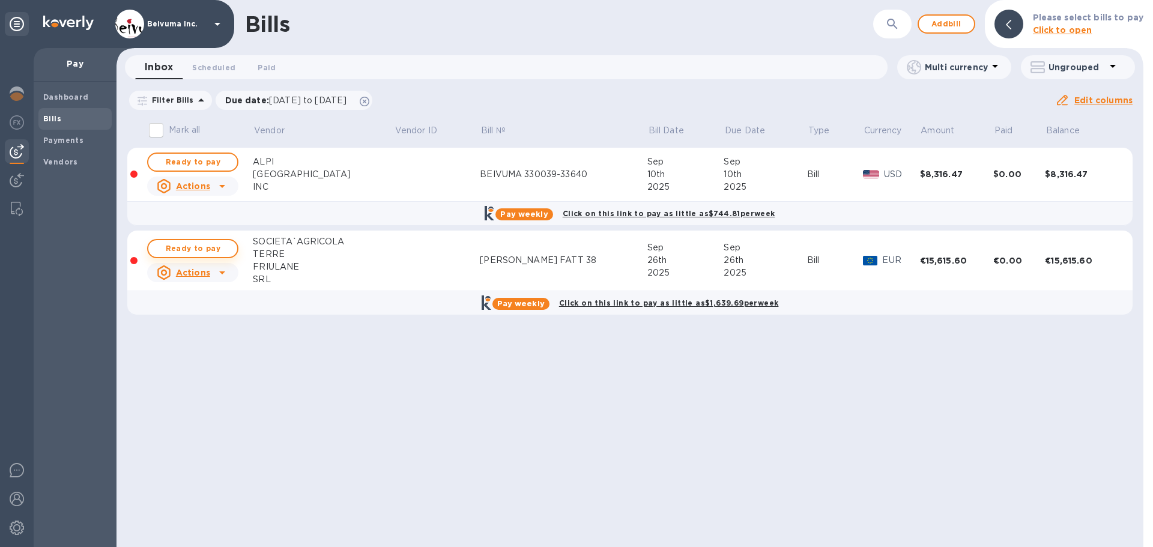
click at [213, 256] on span "Ready to pay" at bounding box center [193, 248] width 70 height 14
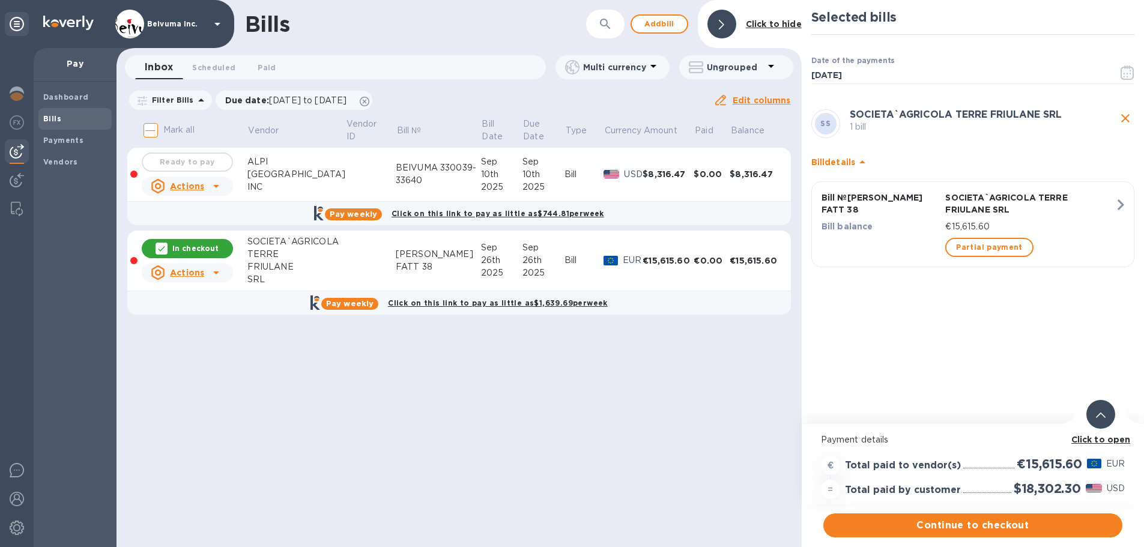
click at [858, 209] on p "Bill № [PERSON_NAME] FATT 38" at bounding box center [880, 203] width 119 height 24
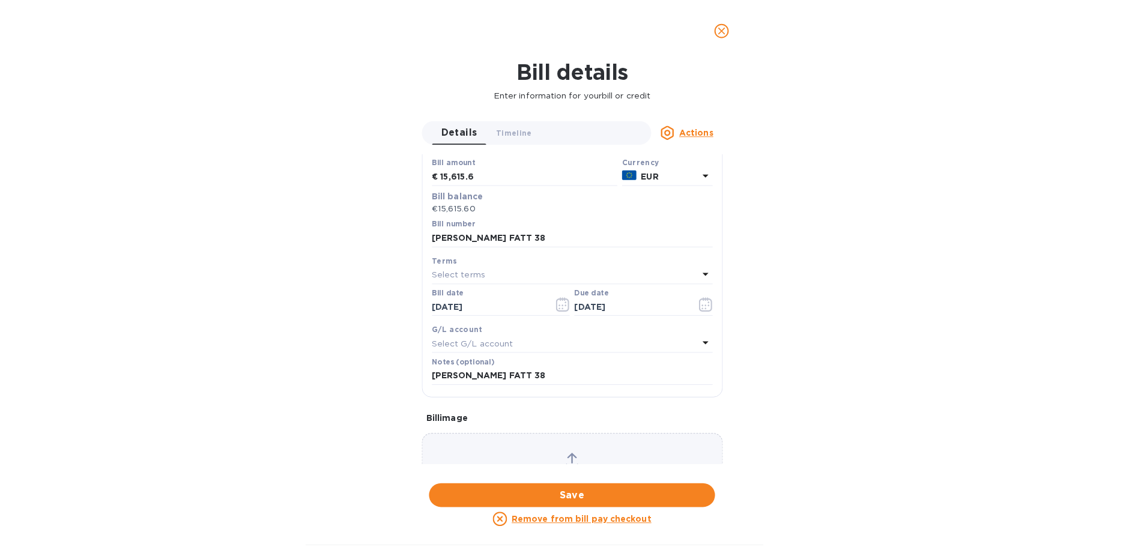
scroll to position [140, 0]
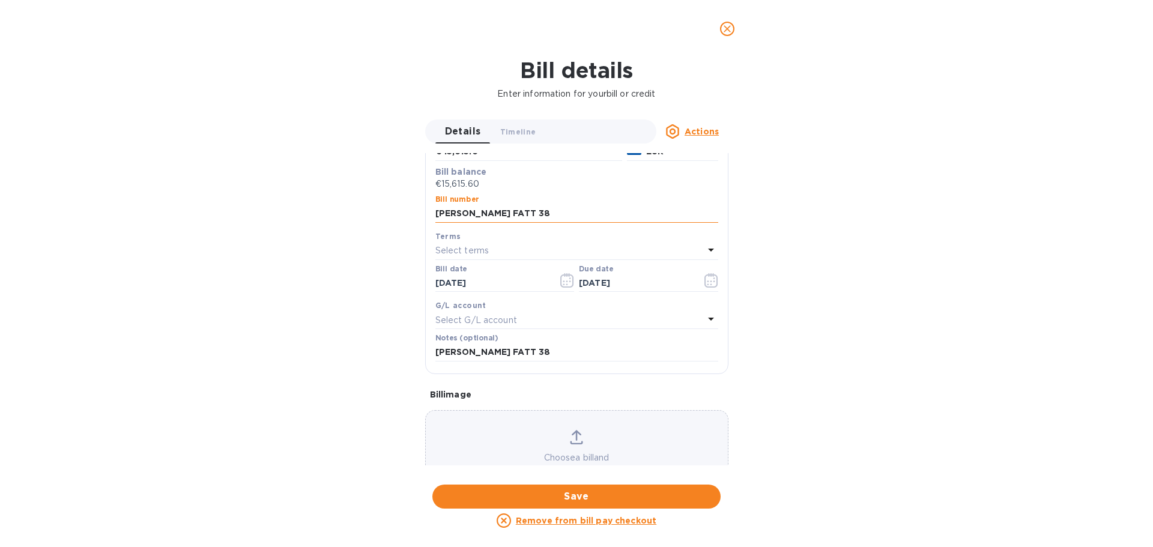
drag, startPoint x: 568, startPoint y: 236, endPoint x: 510, endPoint y: 240, distance: 57.7
click at [510, 223] on input "[PERSON_NAME] FATT 38" at bounding box center [576, 214] width 283 height 18
paste input "2025-1FV2-0000047"
type input "[PERSON_NAME] 2025-1FV2-0000047"
drag, startPoint x: 537, startPoint y: 406, endPoint x: 578, endPoint y: 409, distance: 41.0
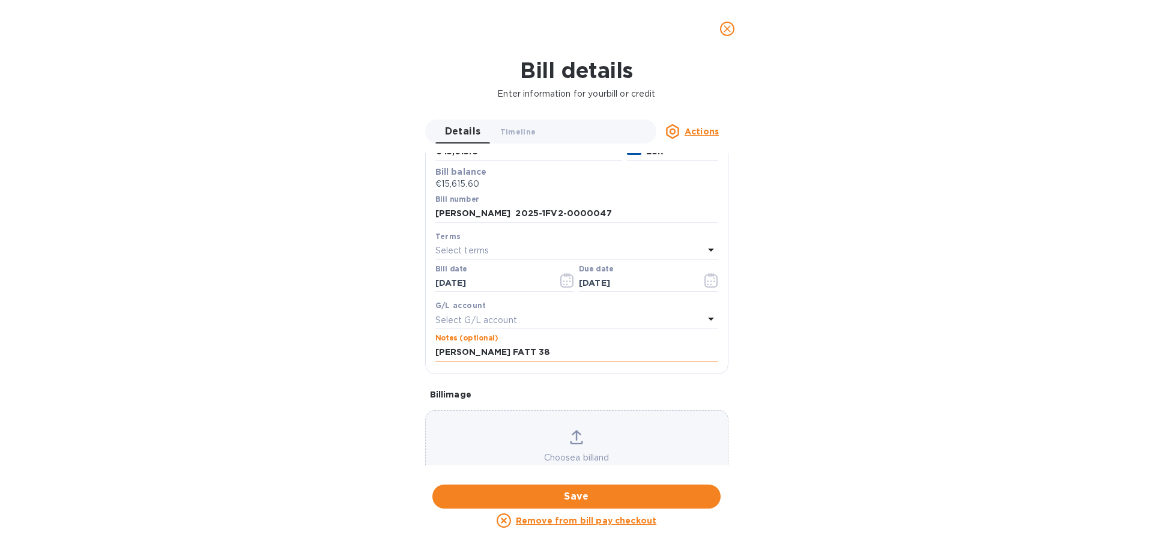
click at [578, 361] on input "[PERSON_NAME] FATT 38" at bounding box center [576, 352] width 283 height 18
paste input "2025-1FV2-0000047"
type input "[PERSON_NAME] FATT 2025-1FV2-0000047"
click at [588, 499] on span "Save" at bounding box center [576, 496] width 269 height 14
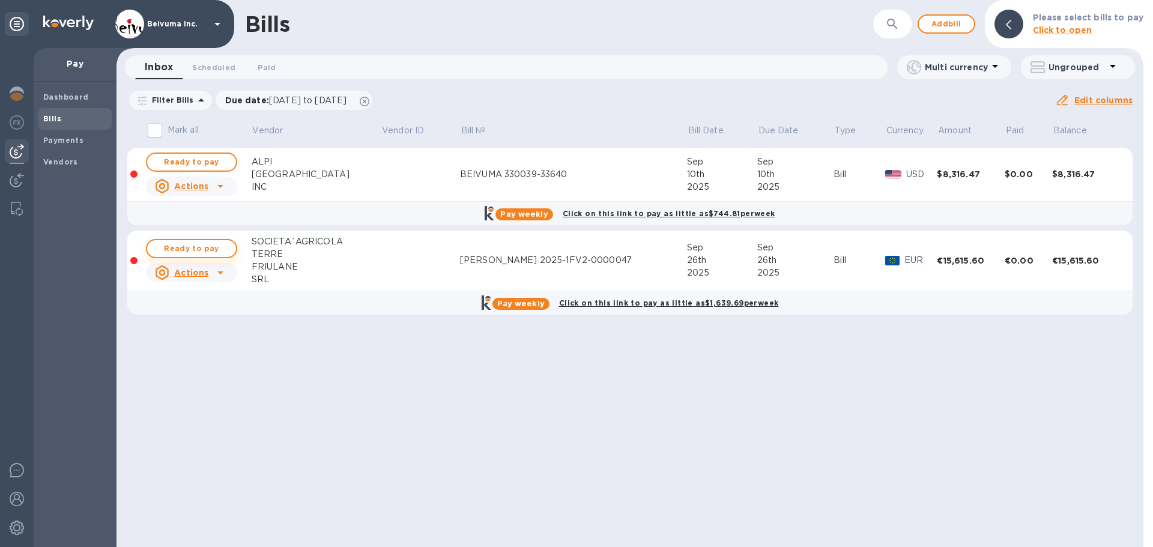
click at [187, 256] on span "Ready to pay" at bounding box center [192, 248] width 70 height 14
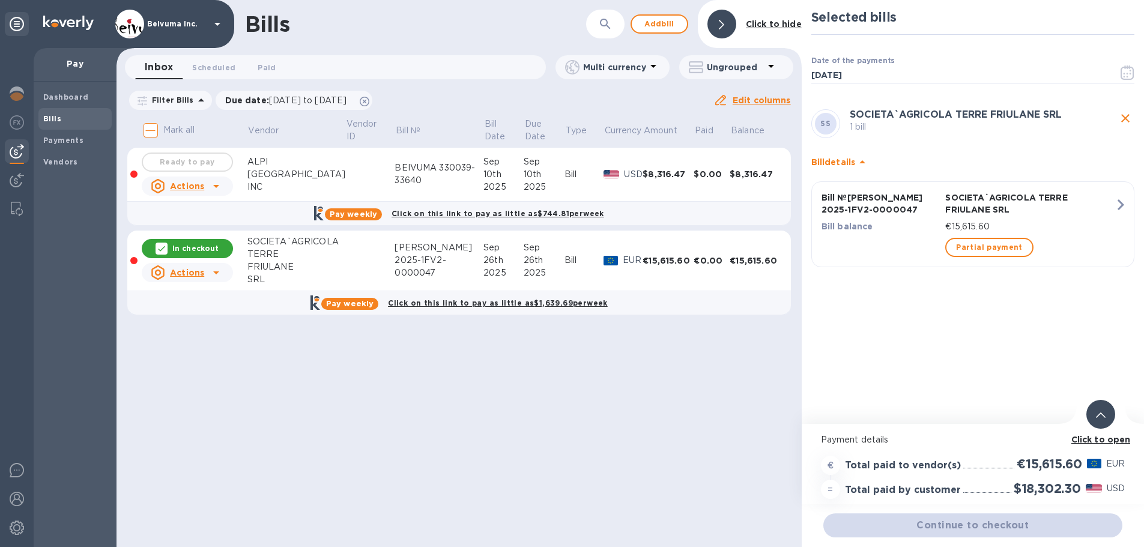
scroll to position [9, 0]
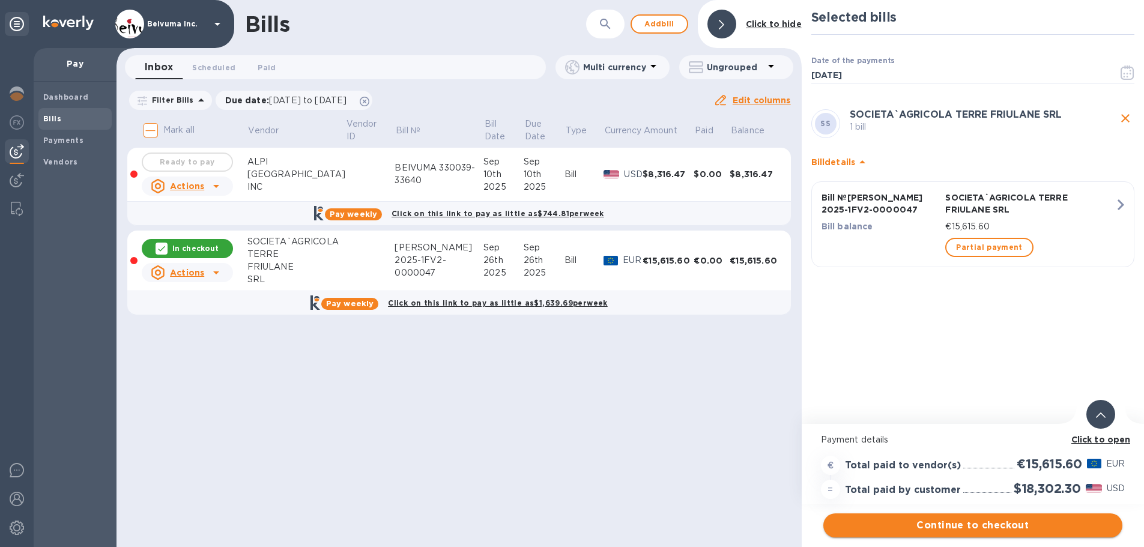
click at [994, 520] on span "Continue to checkout" at bounding box center [973, 525] width 280 height 14
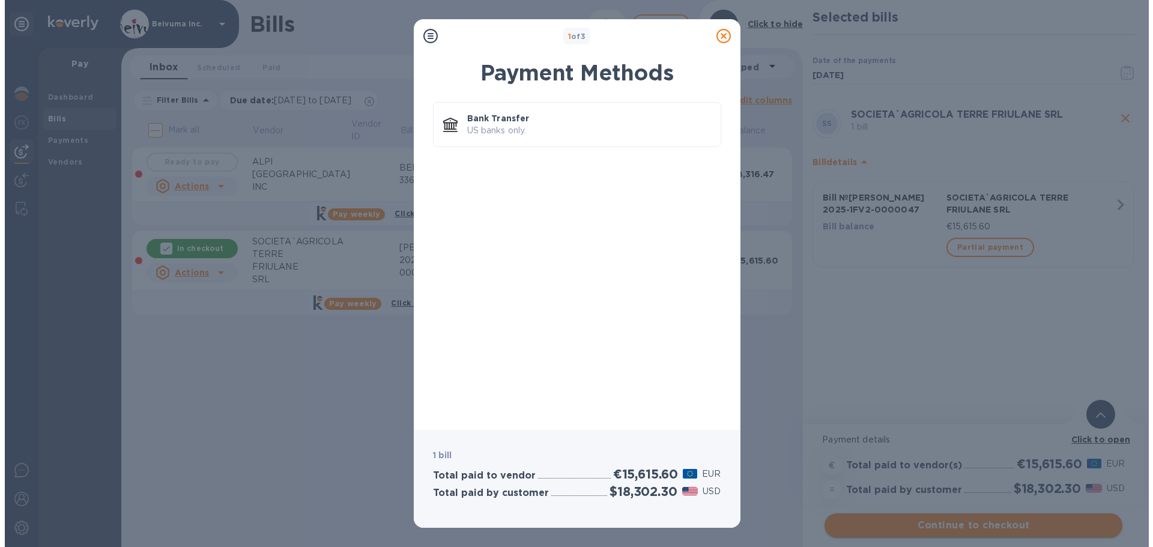
scroll to position [0, 0]
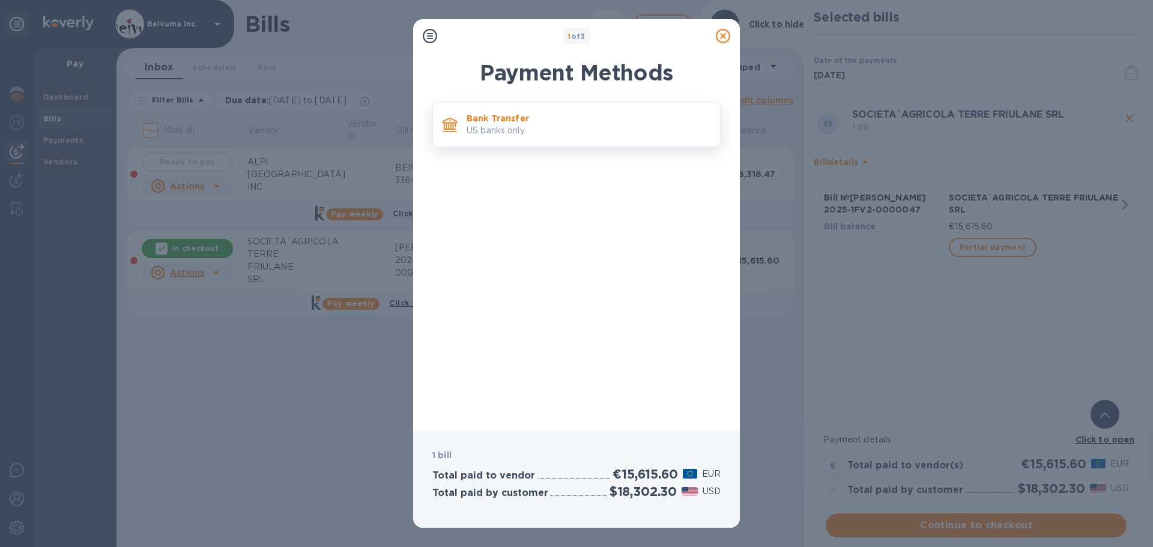
click at [537, 132] on p "US banks only." at bounding box center [588, 130] width 244 height 13
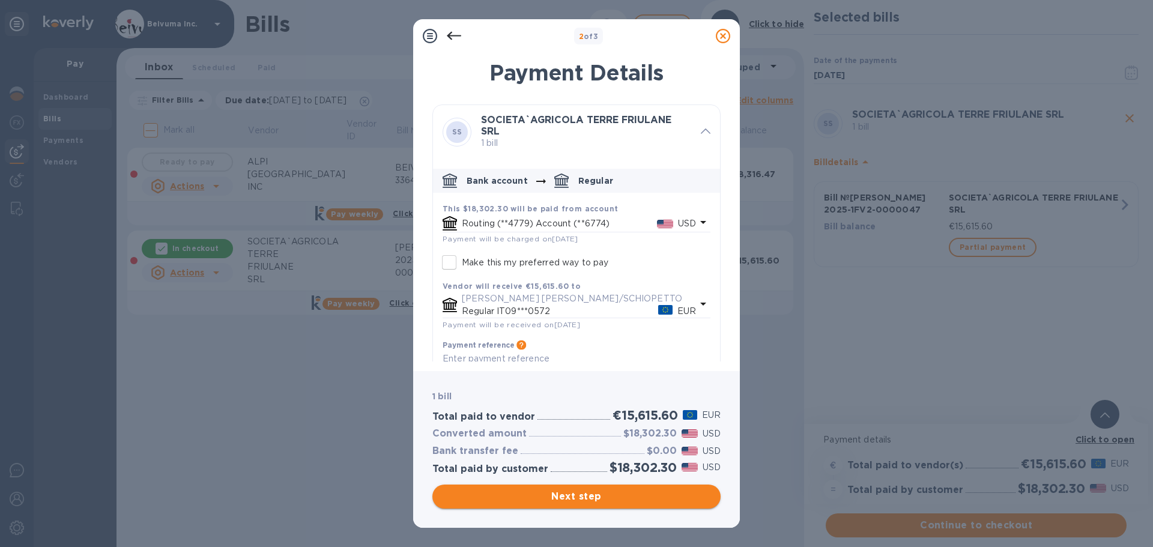
click at [601, 498] on span "Next step" at bounding box center [576, 496] width 269 height 14
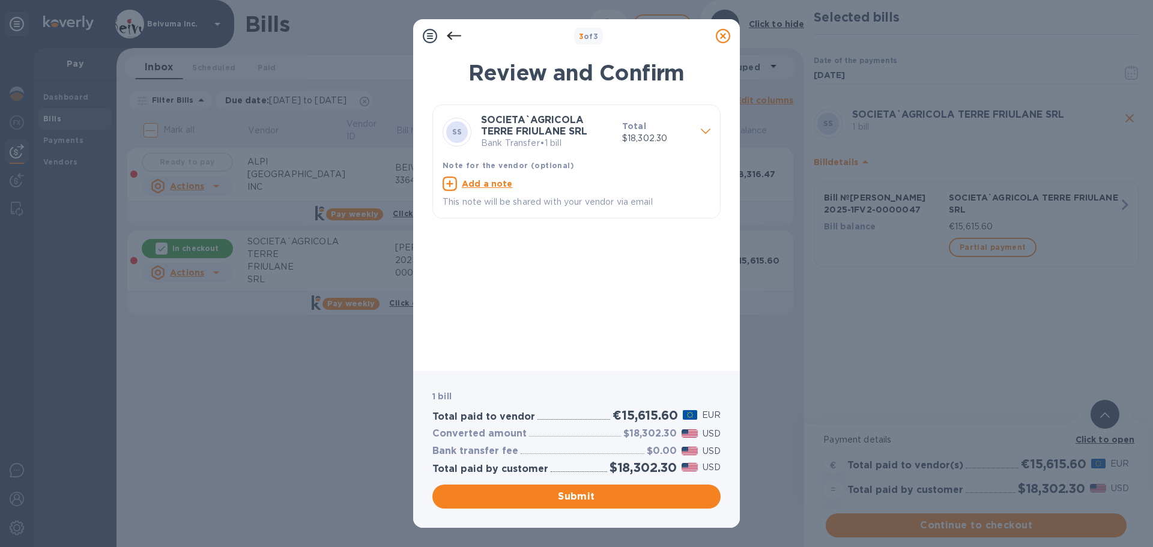
click at [489, 188] on u "Add a note" at bounding box center [487, 184] width 51 height 10
click at [492, 190] on textarea at bounding box center [566, 185] width 249 height 10
paste textarea "2025-1FV2-0000047"
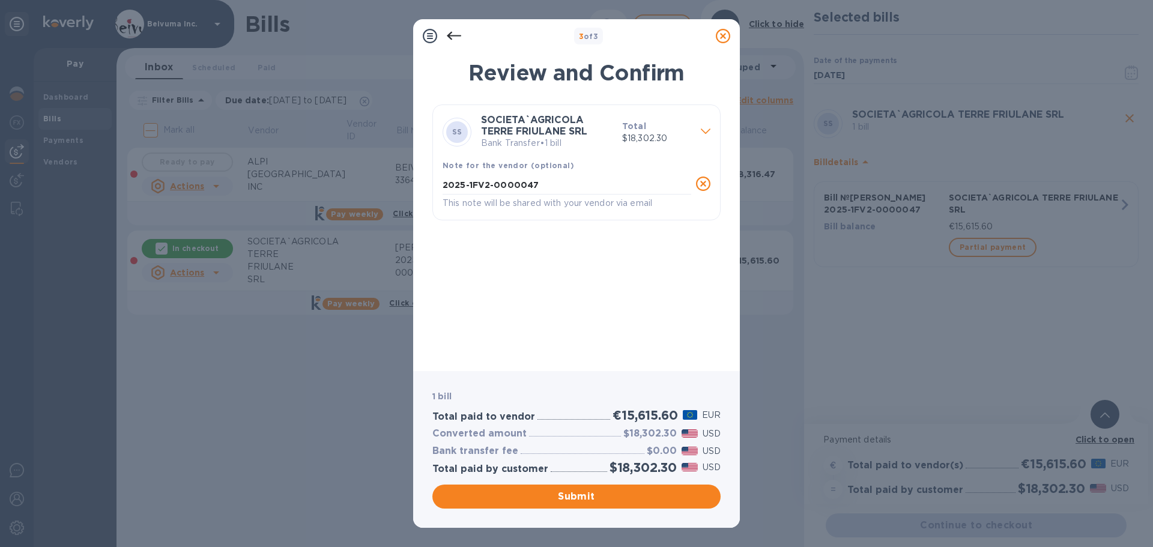
click at [441, 196] on div "2025-1FV2-0000047 x This note will be shared with your vendor via email" at bounding box center [566, 193] width 253 height 38
click at [445, 190] on textarea "2025-1FV2-0000047" at bounding box center [566, 185] width 249 height 10
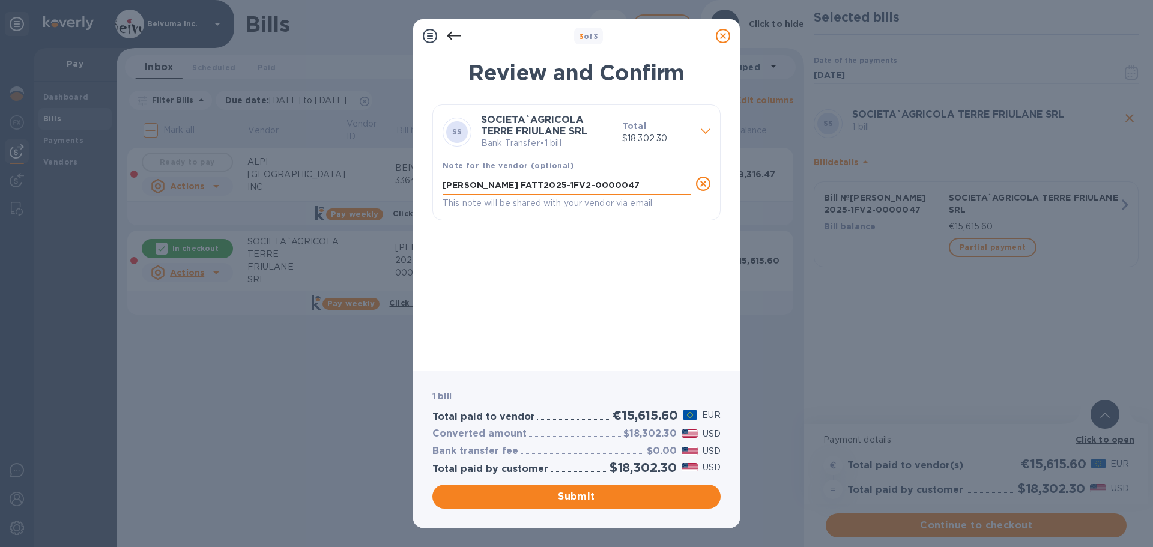
type textarea "[PERSON_NAME] FATT 2025-1FV2-0000047"
click at [593, 497] on span "Submit" at bounding box center [576, 496] width 269 height 14
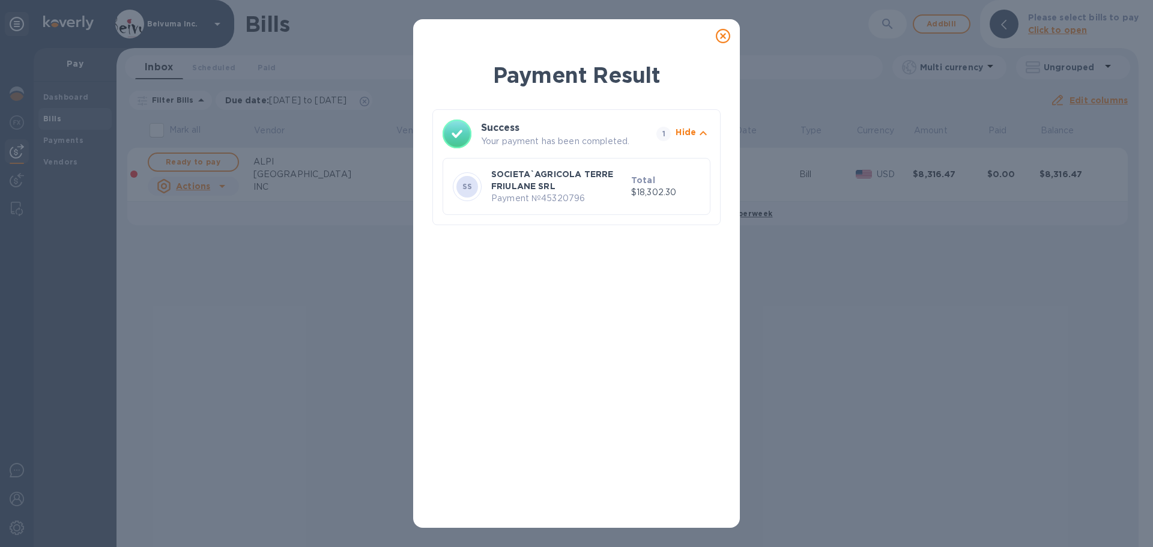
click at [725, 40] on icon at bounding box center [723, 36] width 14 height 14
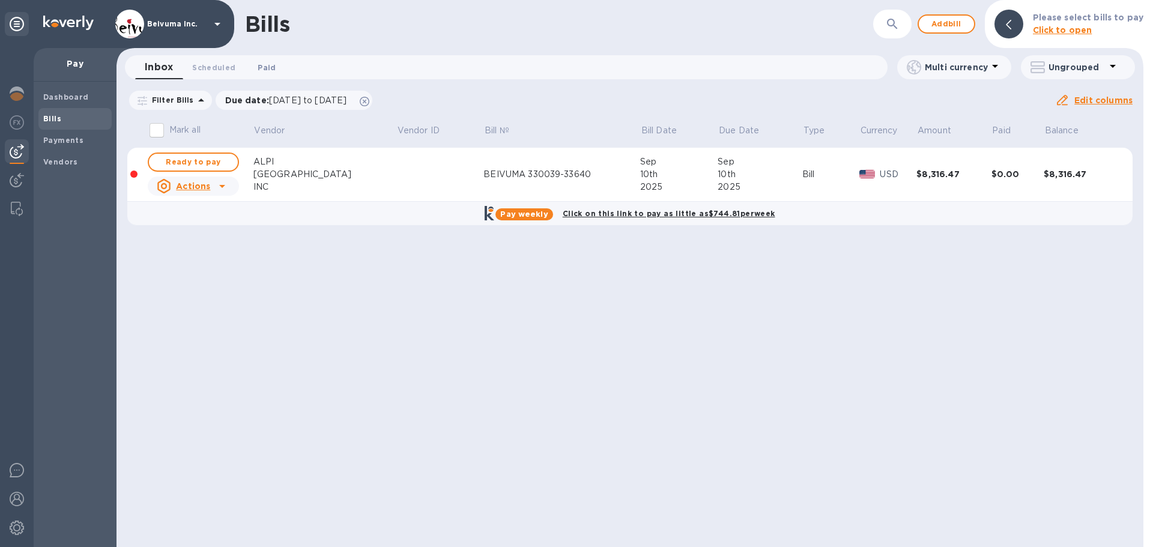
click at [267, 64] on span "Paid 0" at bounding box center [267, 67] width 18 height 13
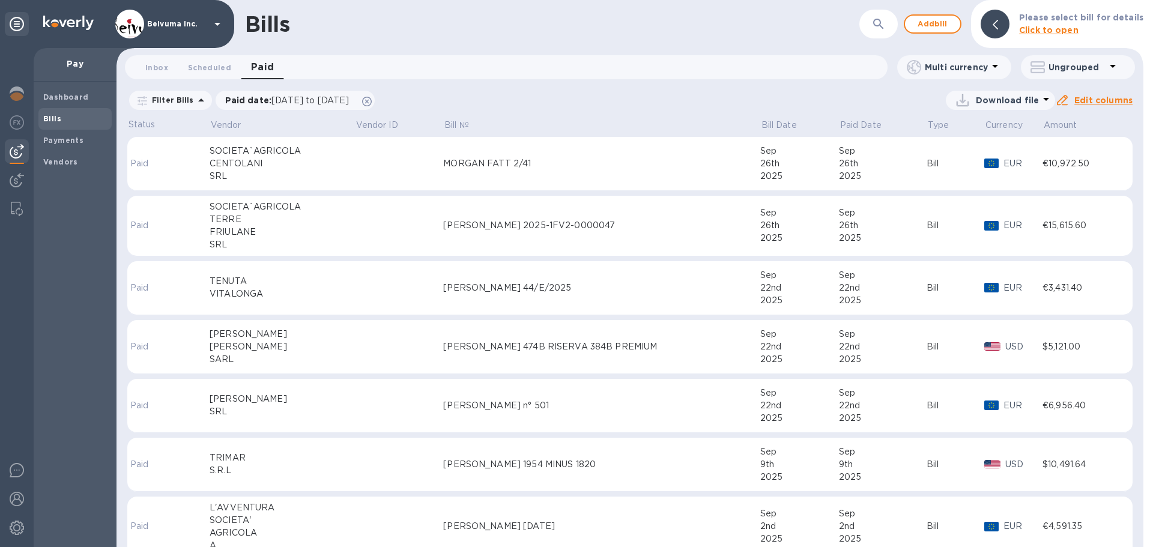
click at [522, 170] on div "MORGAN FATT 2/41" at bounding box center [601, 163] width 317 height 13
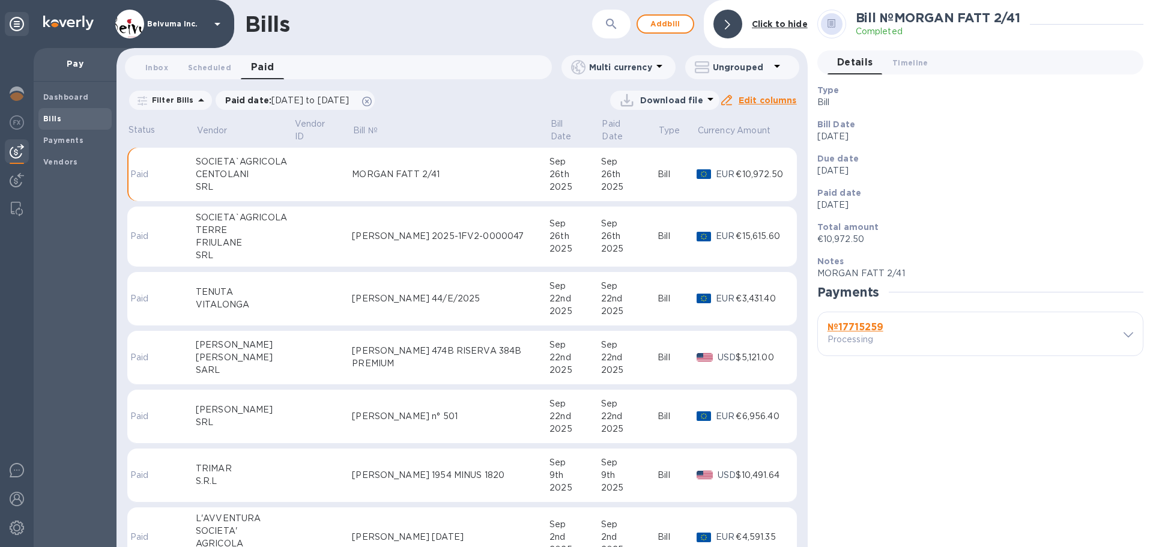
click at [1118, 336] on div at bounding box center [1120, 333] width 25 height 11
click at [1124, 333] on icon at bounding box center [1128, 334] width 10 height 5
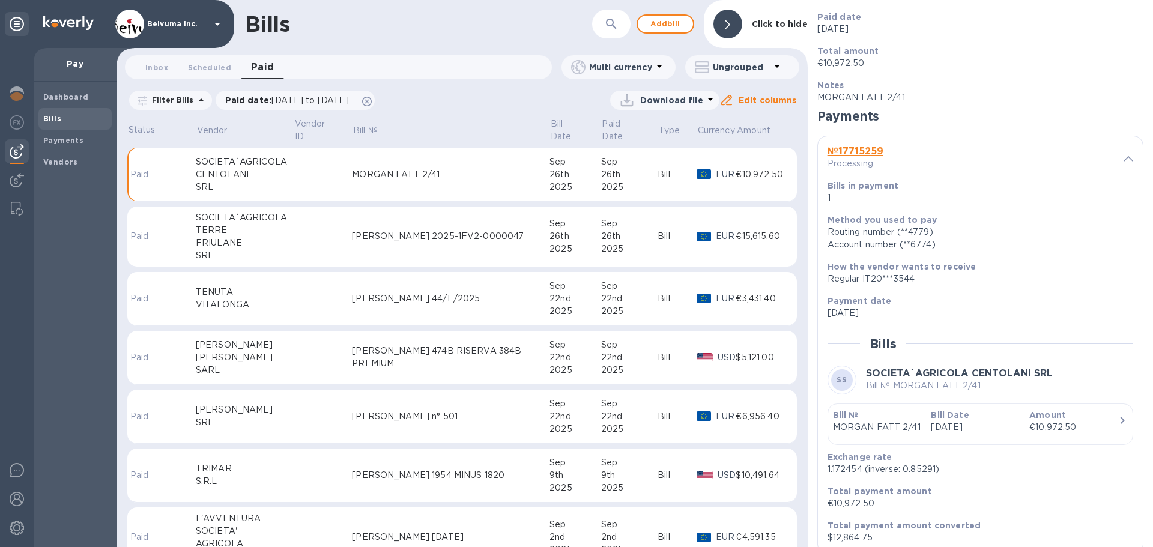
scroll to position [210, 0]
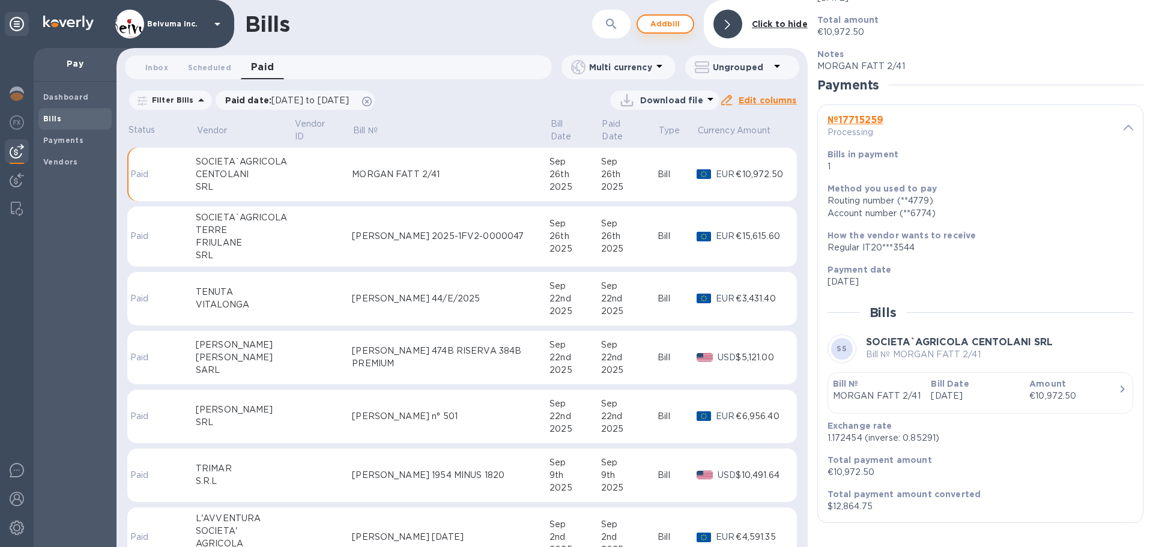
click at [665, 25] on span "Add bill" at bounding box center [665, 24] width 36 height 14
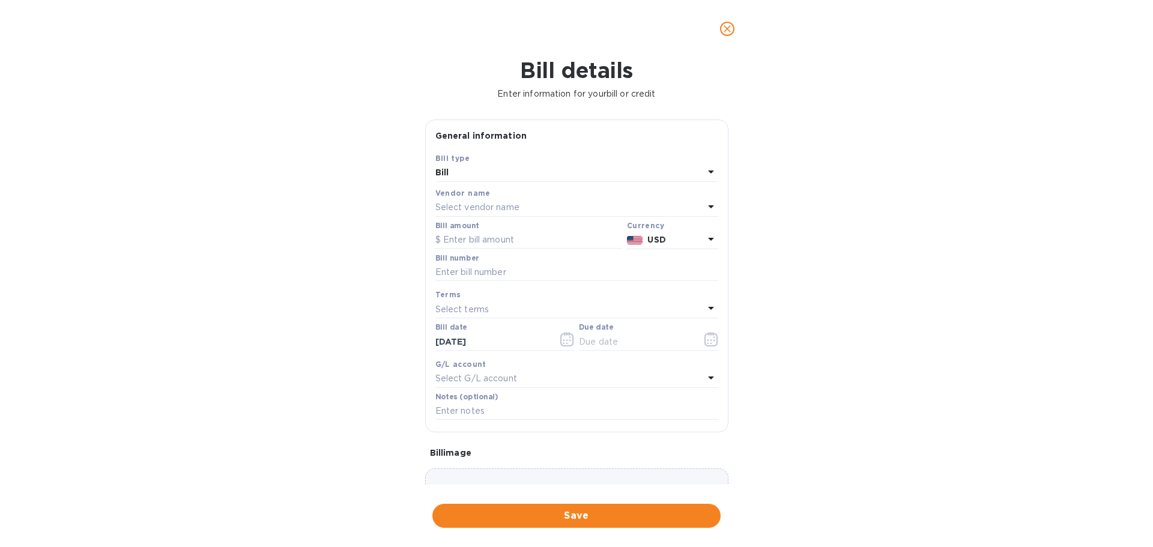
click at [471, 214] on p "Select vendor name" at bounding box center [477, 207] width 84 height 13
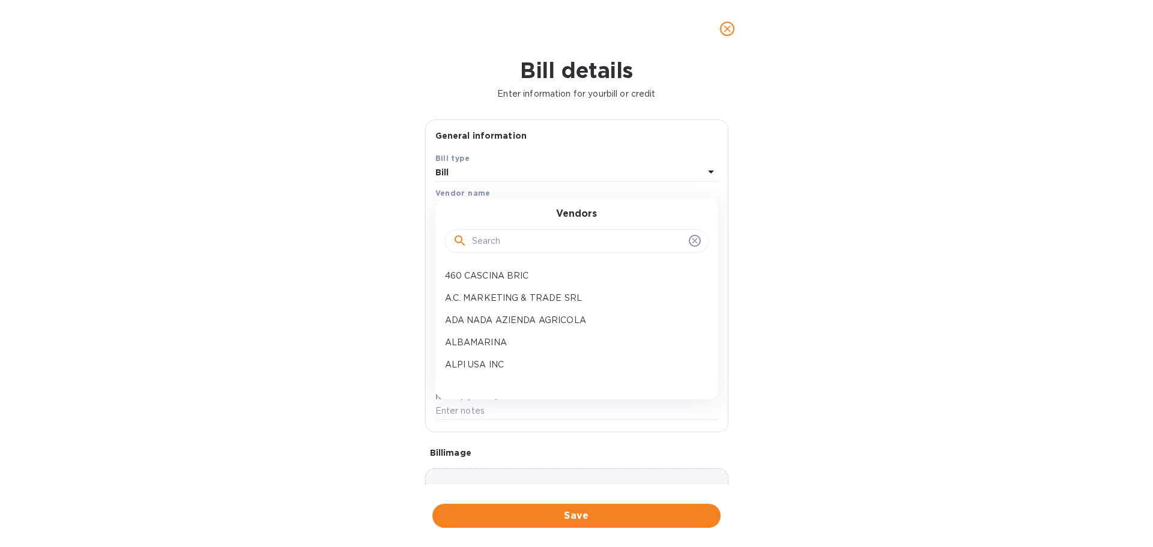
click at [489, 250] on input "text" at bounding box center [578, 241] width 212 height 18
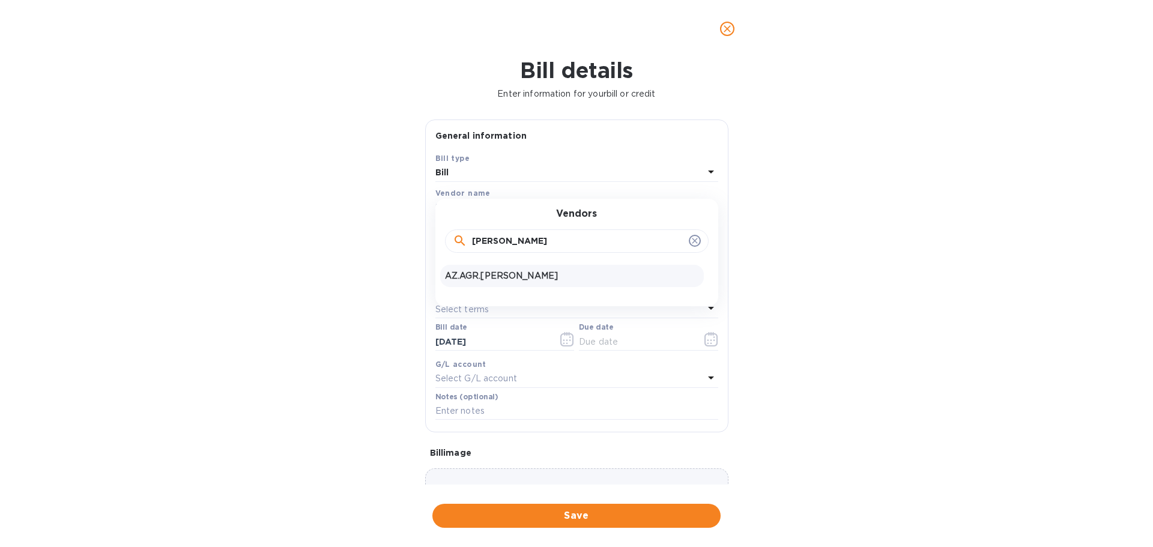
type input "[PERSON_NAME]"
click at [557, 282] on p "AZ.AGR.[PERSON_NAME]" at bounding box center [572, 276] width 254 height 13
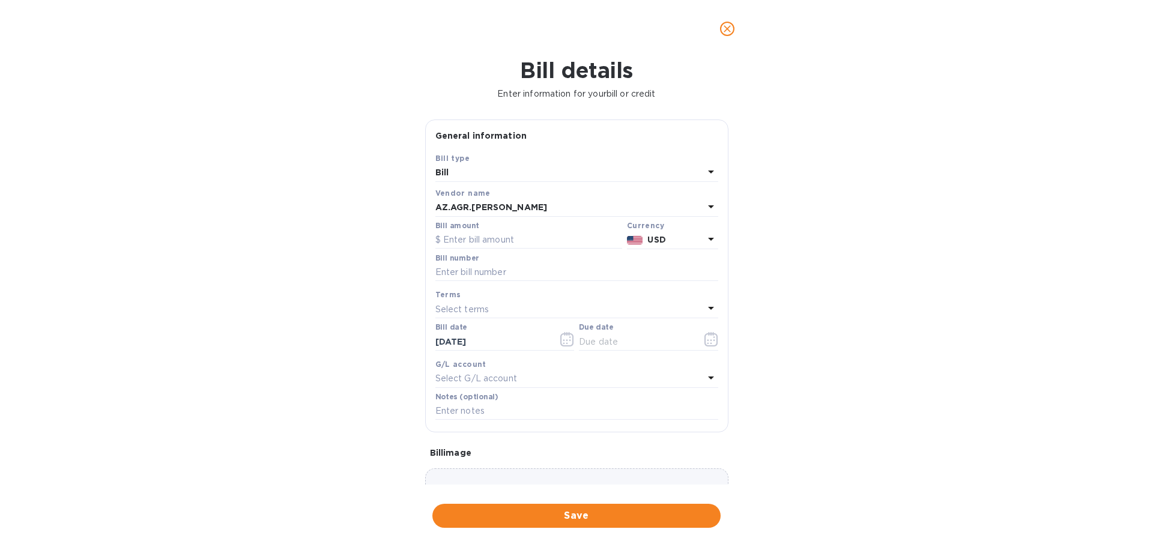
click at [708, 241] on icon at bounding box center [711, 239] width 6 height 3
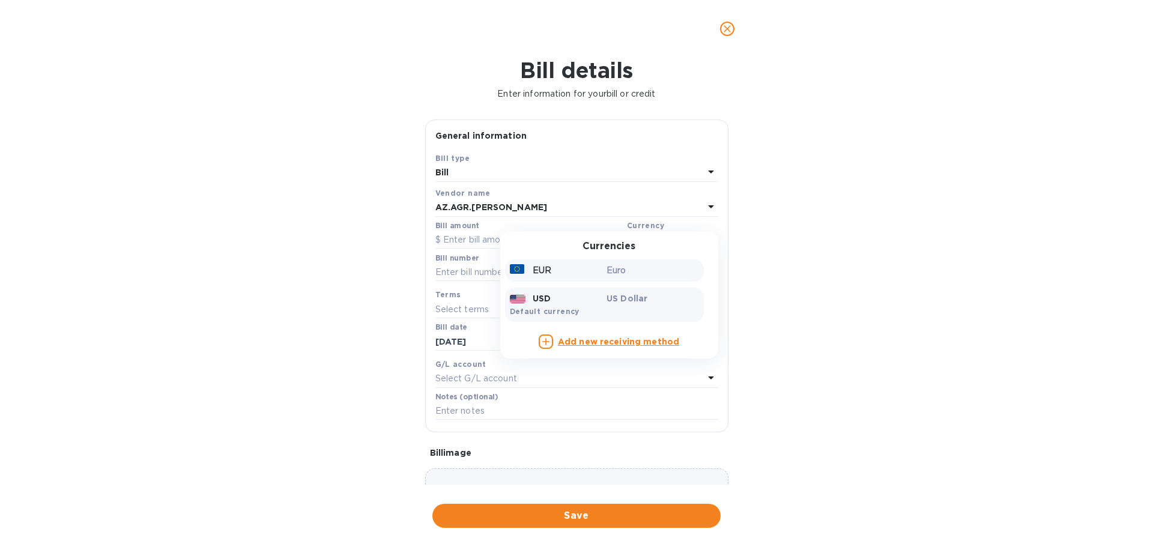
click at [536, 277] on p "EUR" at bounding box center [541, 270] width 19 height 13
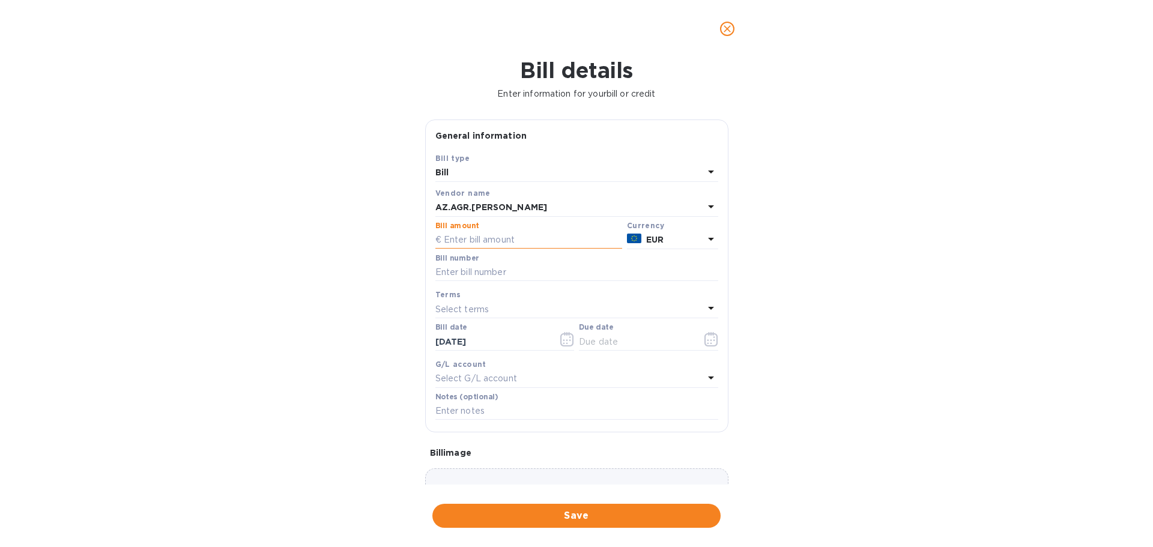
click at [489, 249] on input "text" at bounding box center [528, 240] width 187 height 18
click at [502, 249] on input "text" at bounding box center [528, 240] width 187 height 18
type input "17,700"
click at [498, 282] on input "text" at bounding box center [576, 273] width 283 height 18
click at [510, 282] on input "MORGAN FATT" at bounding box center [576, 273] width 283 height 18
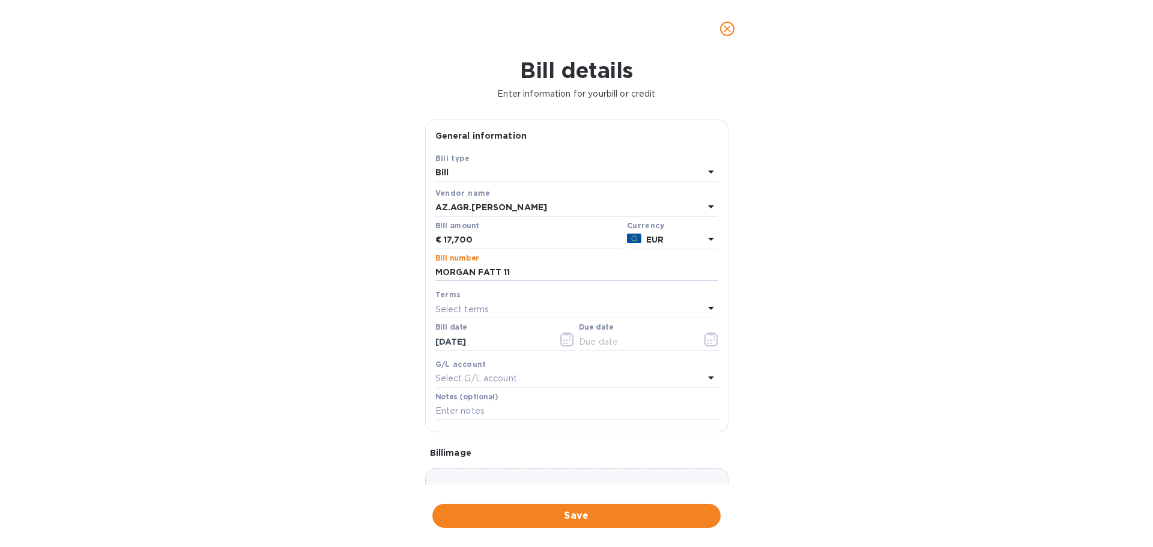
type input "MORGAN FATT 11"
click at [909, 313] on div "Bill details Enter information for your bill or credit General information Save…" at bounding box center [576, 302] width 1153 height 489
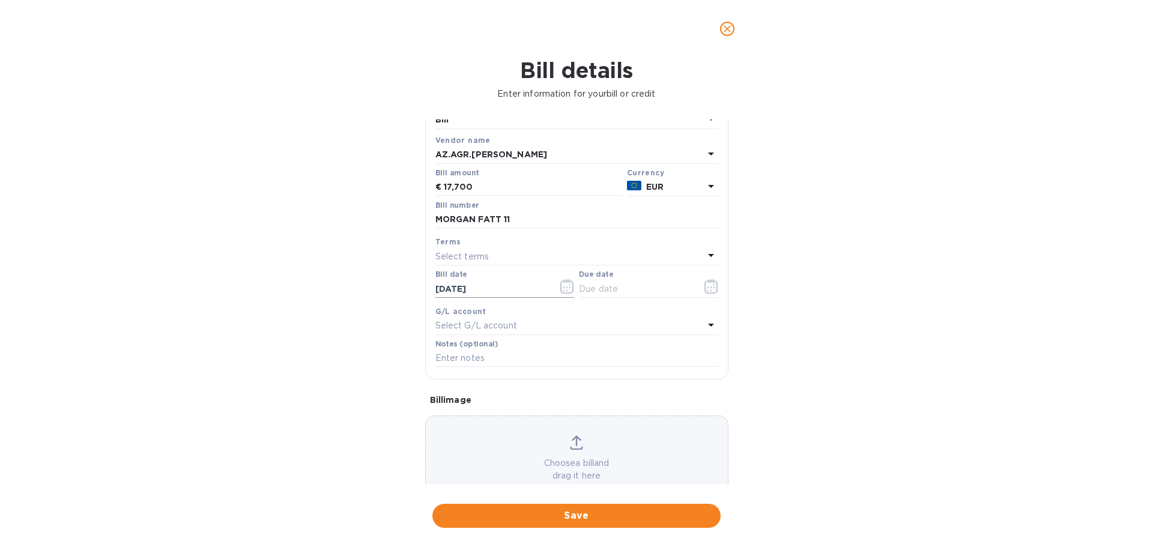
scroll to position [140, 0]
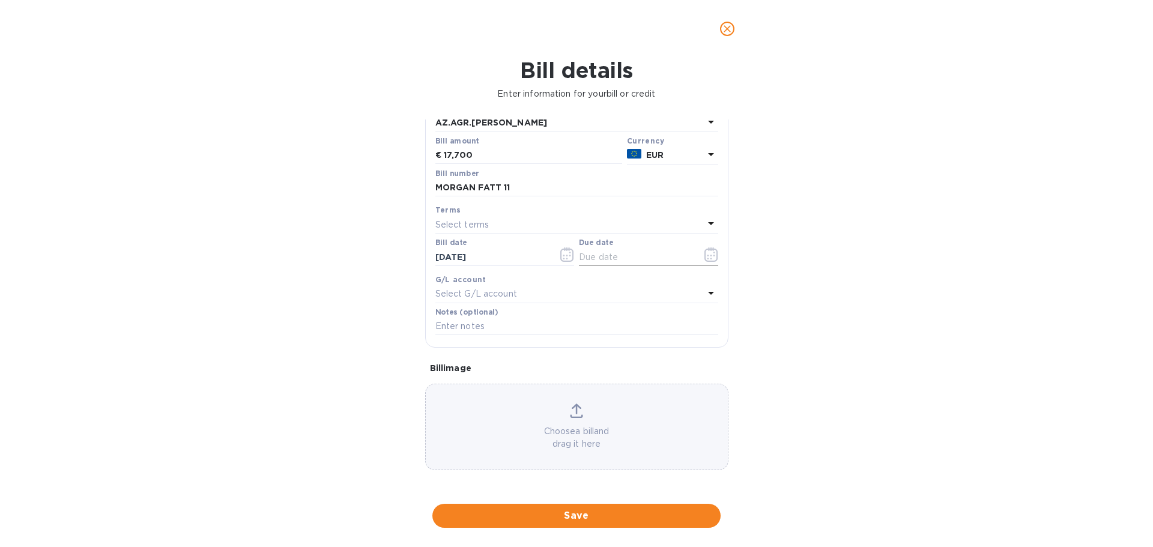
click at [704, 262] on icon "button" at bounding box center [711, 254] width 14 height 14
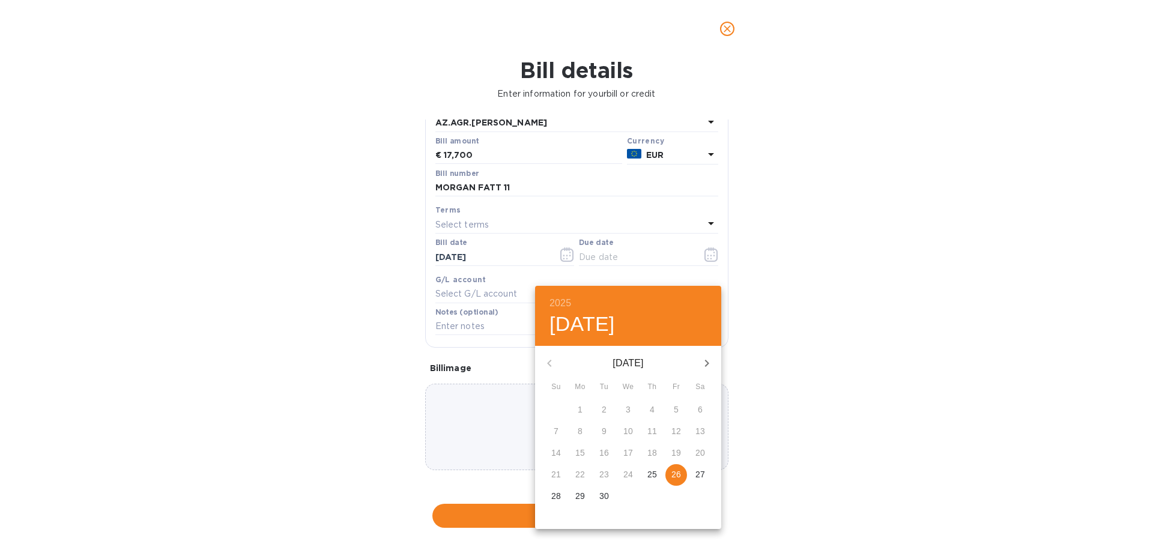
click at [680, 480] on p "26" at bounding box center [676, 474] width 10 height 12
type input "[DATE]"
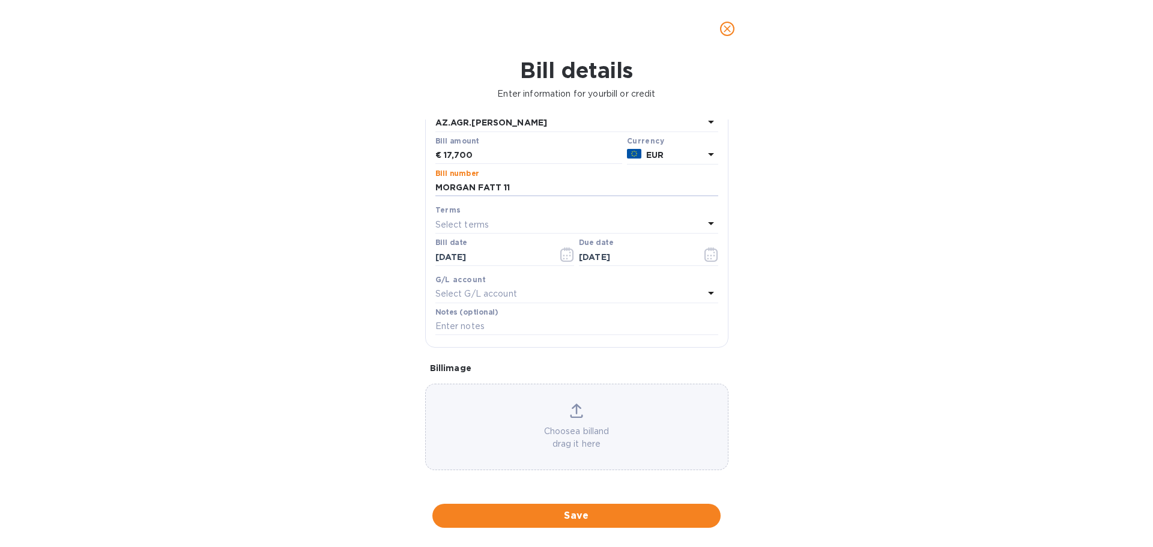
drag, startPoint x: 532, startPoint y: 189, endPoint x: 425, endPoint y: 195, distance: 107.6
click at [426, 195] on div "Save Bill type Bill Vendor name AZ.AGR.CAVALIER [PERSON_NAME] amount € 17,700 C…" at bounding box center [577, 207] width 302 height 280
click at [492, 336] on input "text" at bounding box center [576, 327] width 283 height 18
paste input "MORGAN FATT 11"
type input "MORGAN FATT 11"
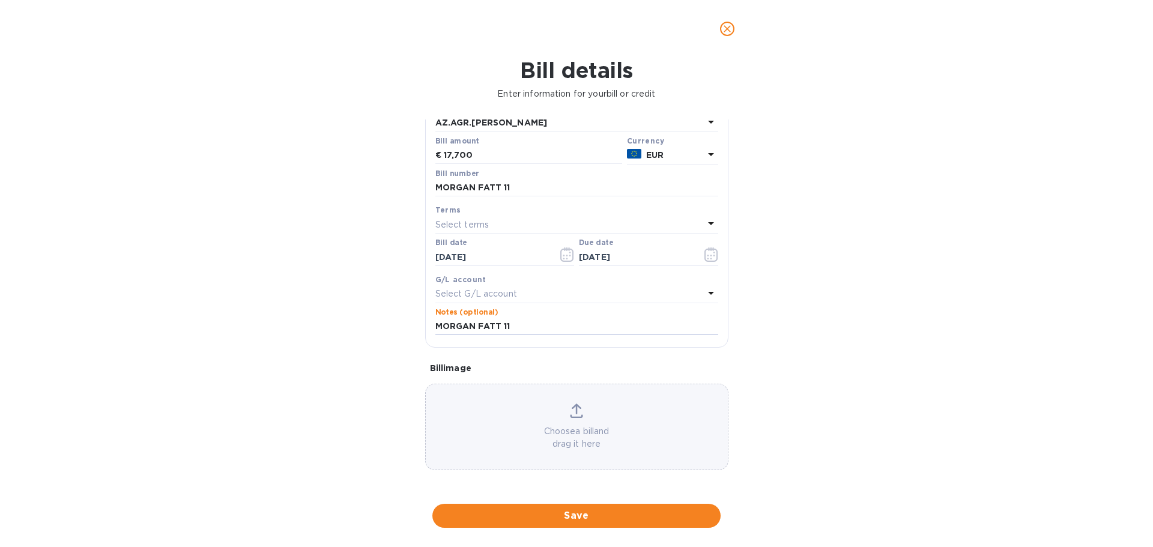
click at [857, 372] on div "Bill details Enter information for your bill or credit General information Save…" at bounding box center [576, 302] width 1153 height 489
click at [587, 519] on span "Save" at bounding box center [576, 515] width 269 height 14
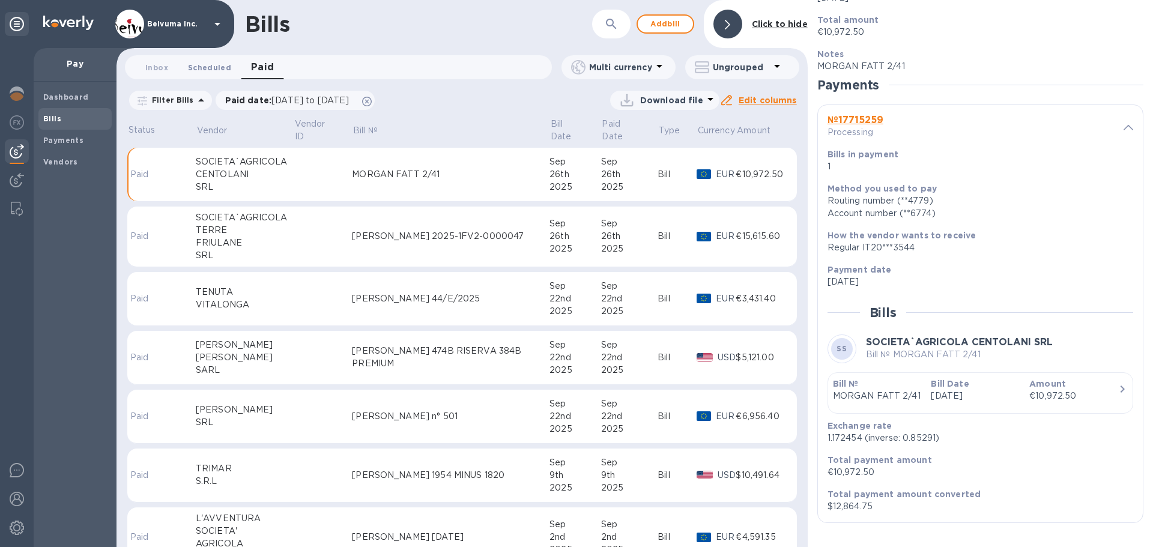
click at [211, 68] on span "Scheduled 0" at bounding box center [209, 67] width 43 height 13
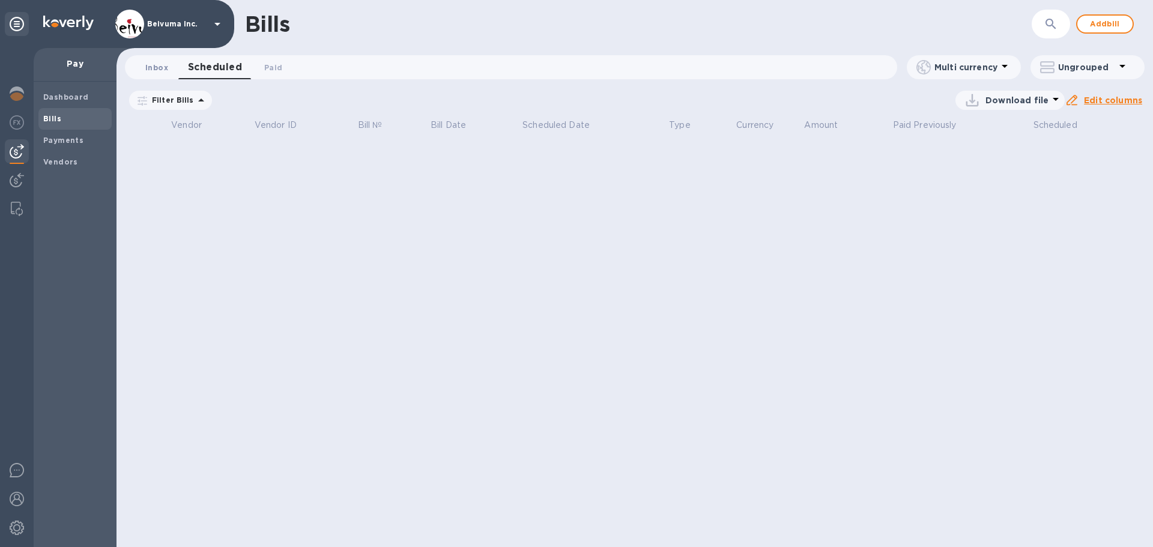
click at [162, 67] on span "Inbox 0" at bounding box center [156, 67] width 23 height 13
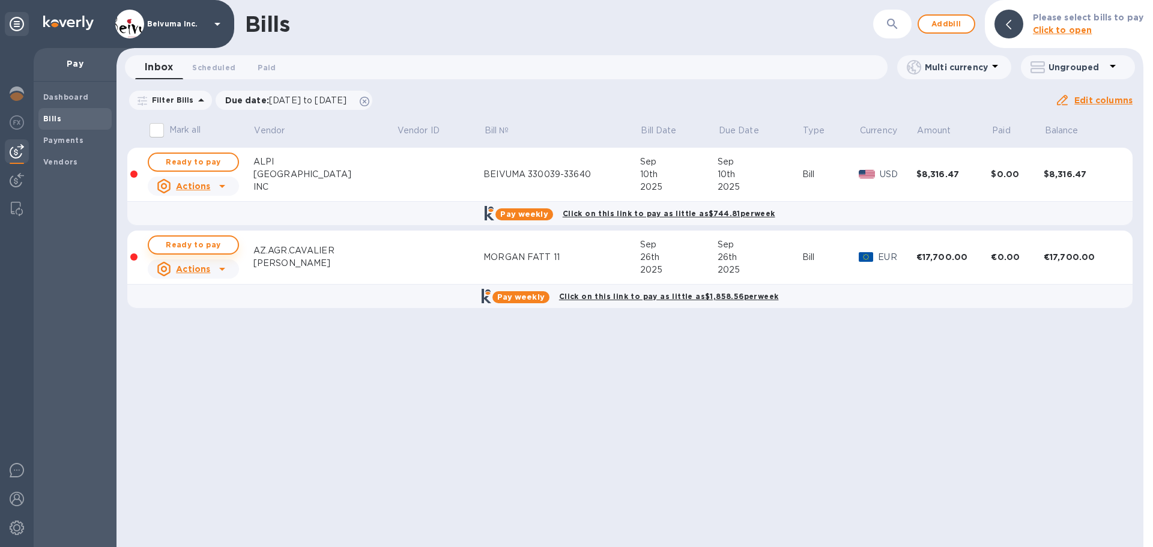
click at [211, 252] on span "Ready to pay" at bounding box center [193, 245] width 70 height 14
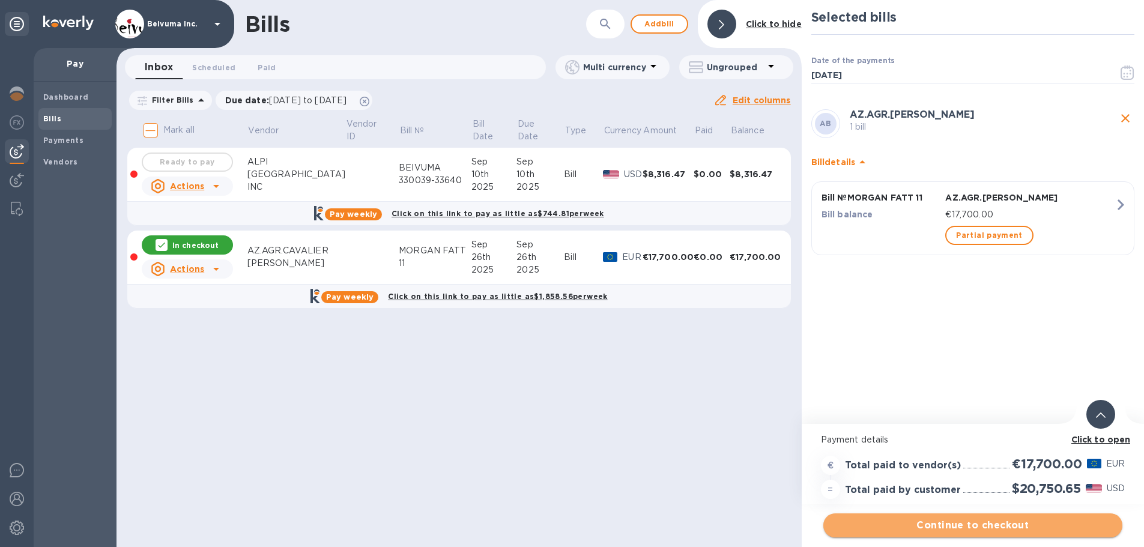
click at [997, 526] on span "Continue to checkout" at bounding box center [973, 525] width 280 height 14
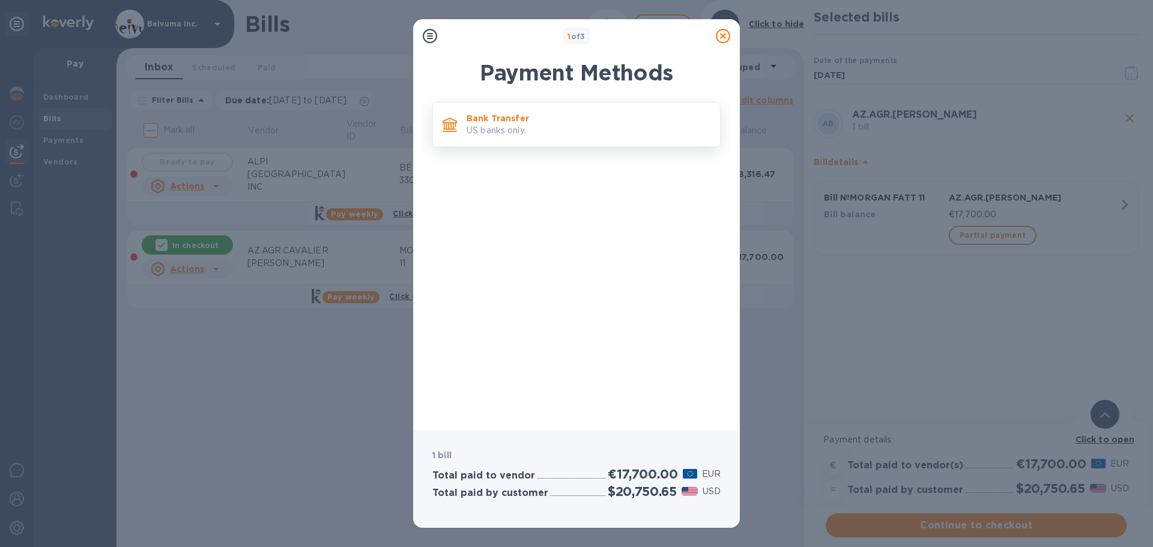
click at [517, 124] on p "Bank Transfer" at bounding box center [588, 118] width 244 height 12
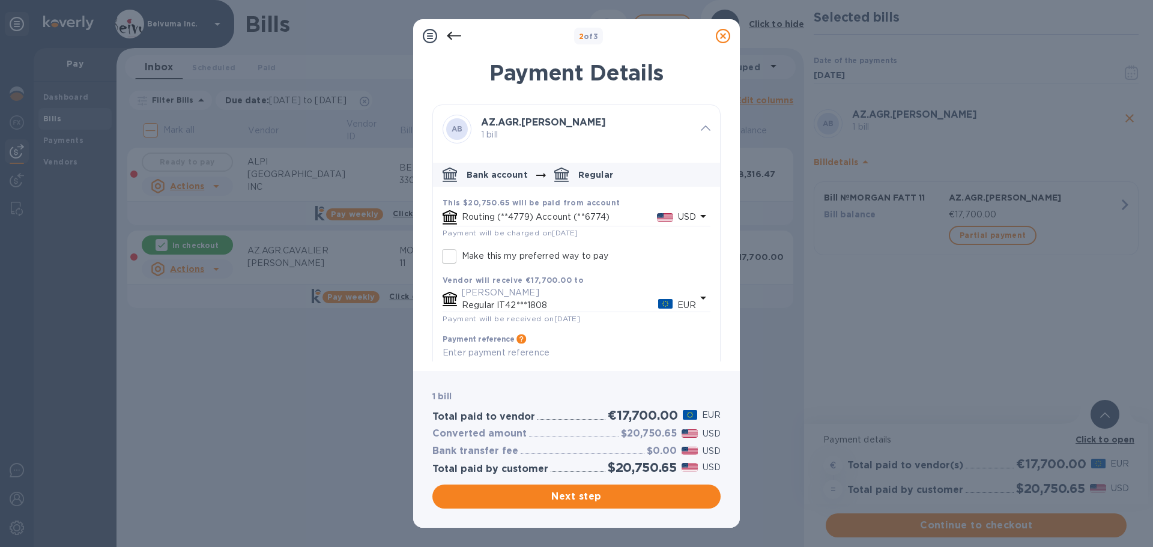
scroll to position [74, 0]
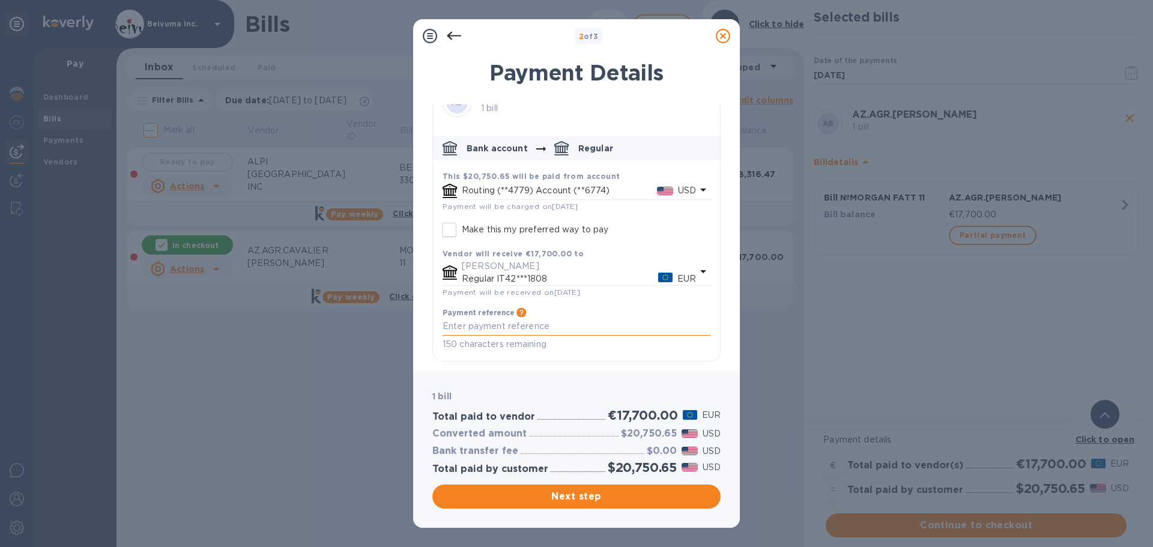
click at [527, 326] on textarea "default-method" at bounding box center [576, 326] width 268 height 10
paste textarea "MORGAN FATT 11"
type textarea "MORGAN FATT 11"
click at [574, 496] on span "Next step" at bounding box center [576, 496] width 269 height 14
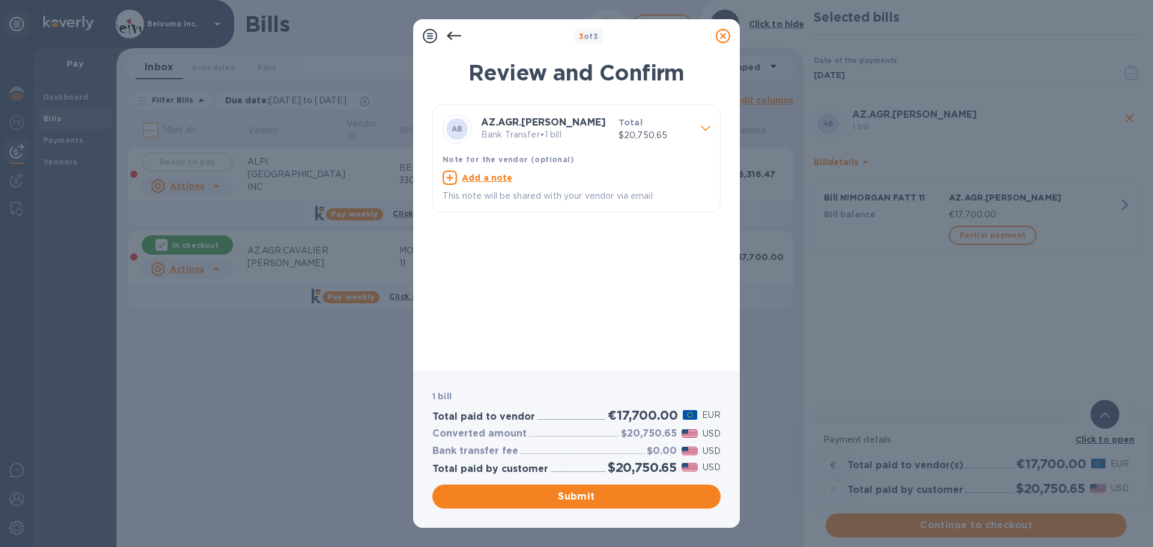
click at [486, 184] on p "Add a note" at bounding box center [487, 178] width 51 height 12
click at [495, 184] on textarea at bounding box center [566, 179] width 249 height 10
paste textarea "MORGAN FATT 11"
type textarea "MORGAN FATT 11"
click at [586, 496] on span "Submit" at bounding box center [576, 496] width 269 height 14
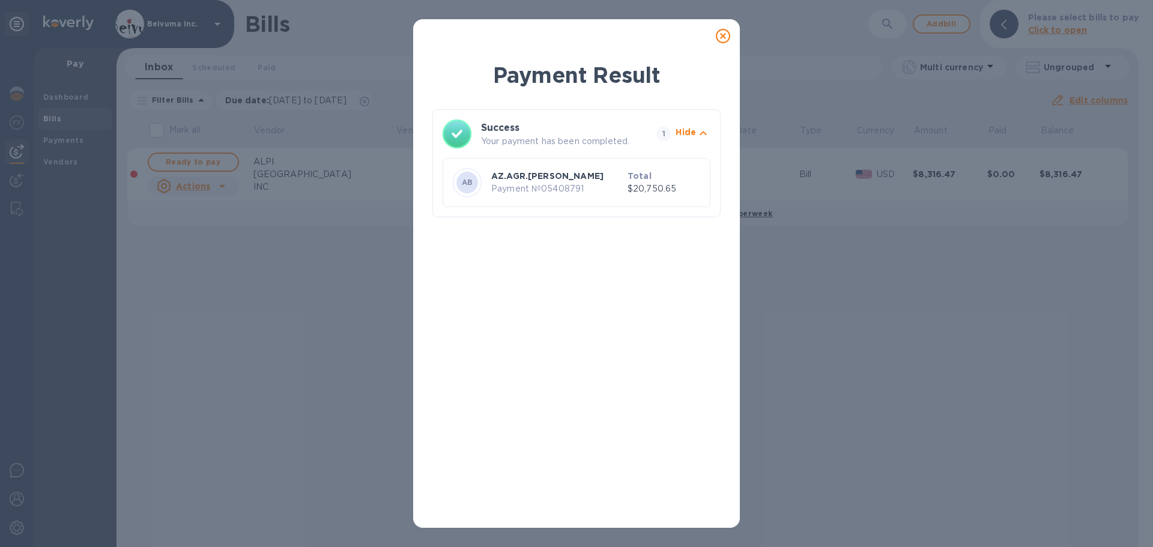
click at [723, 41] on icon at bounding box center [723, 36] width 14 height 14
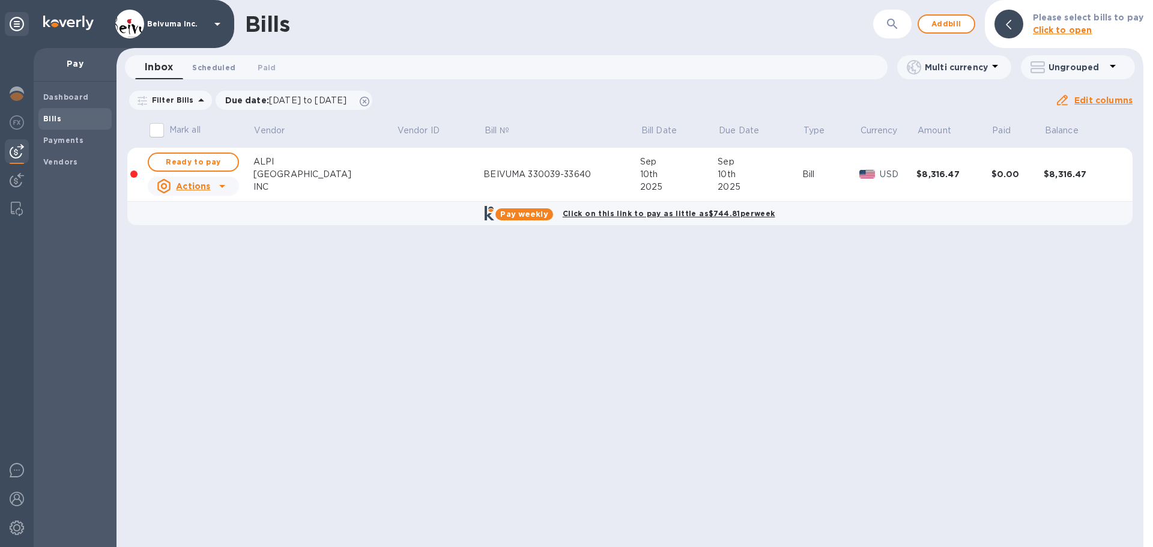
click at [231, 68] on span "Scheduled 0" at bounding box center [213, 67] width 43 height 13
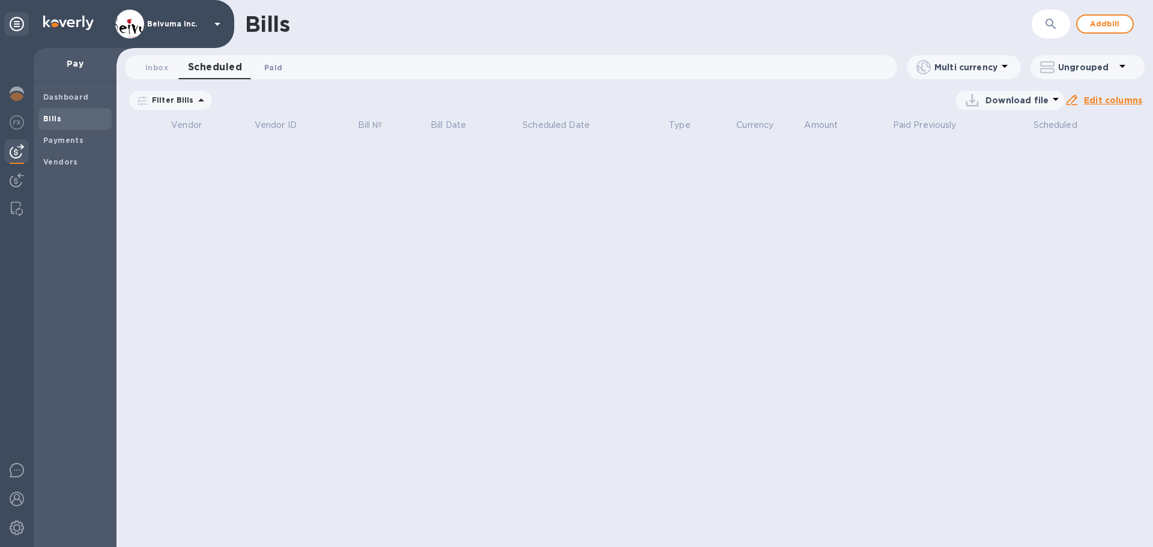
click at [279, 68] on span "Paid 0" at bounding box center [273, 67] width 18 height 13
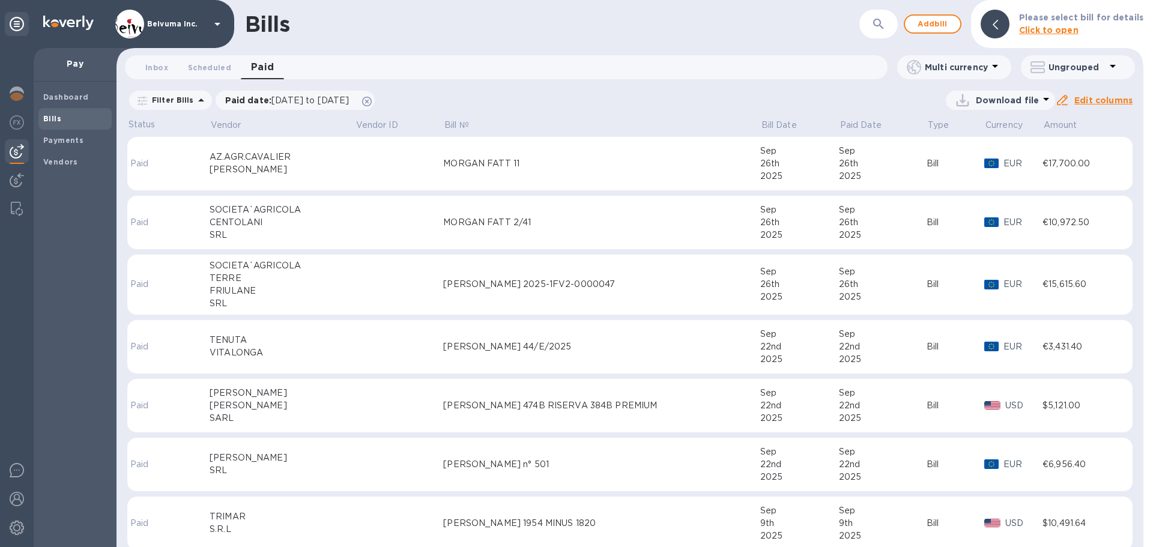
click at [274, 163] on div "AZ.AGR.CAVALIER" at bounding box center [282, 157] width 145 height 13
